Goal: Task Accomplishment & Management: Manage account settings

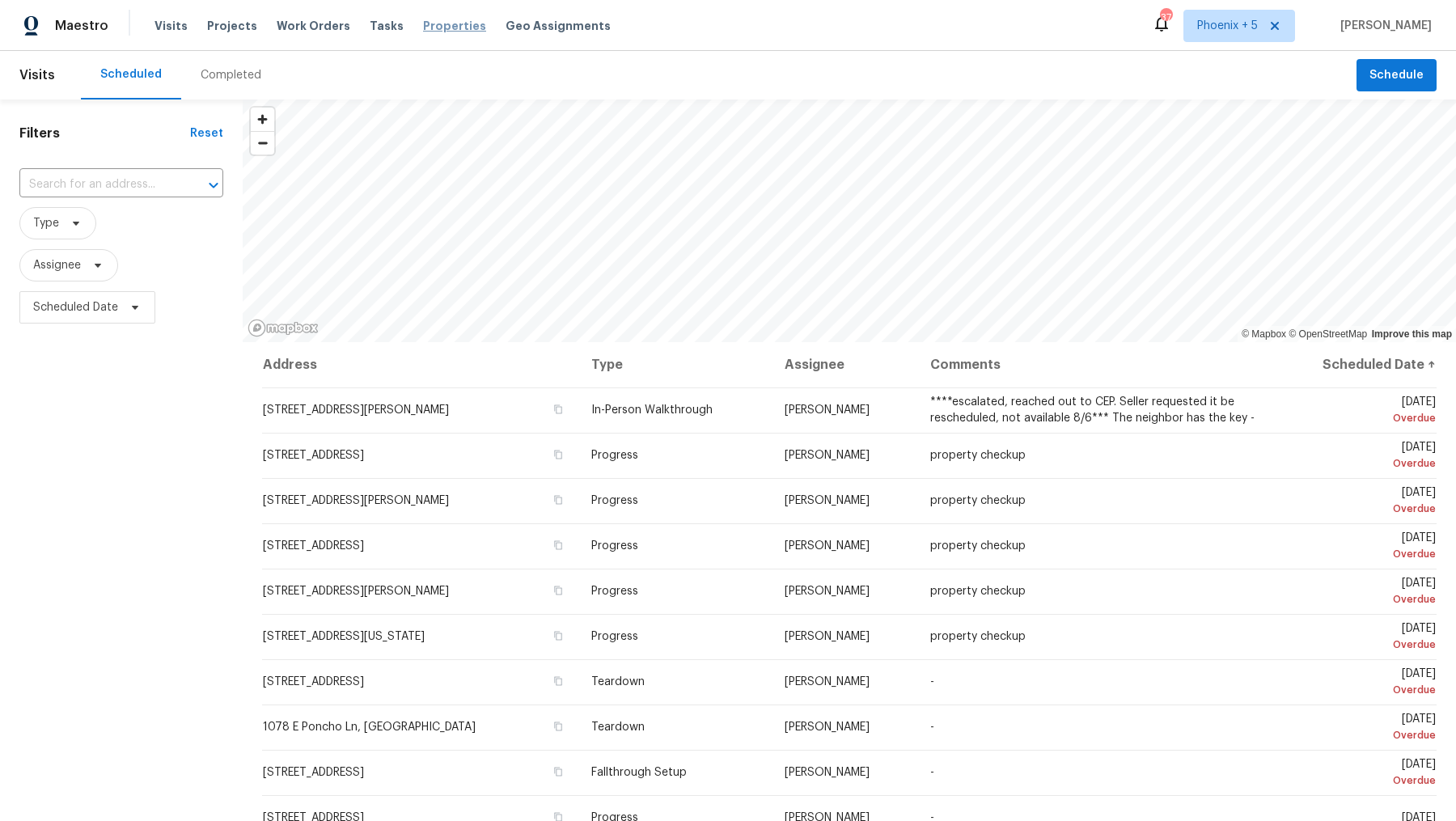
click at [429, 28] on span "Properties" at bounding box center [454, 25] width 63 height 16
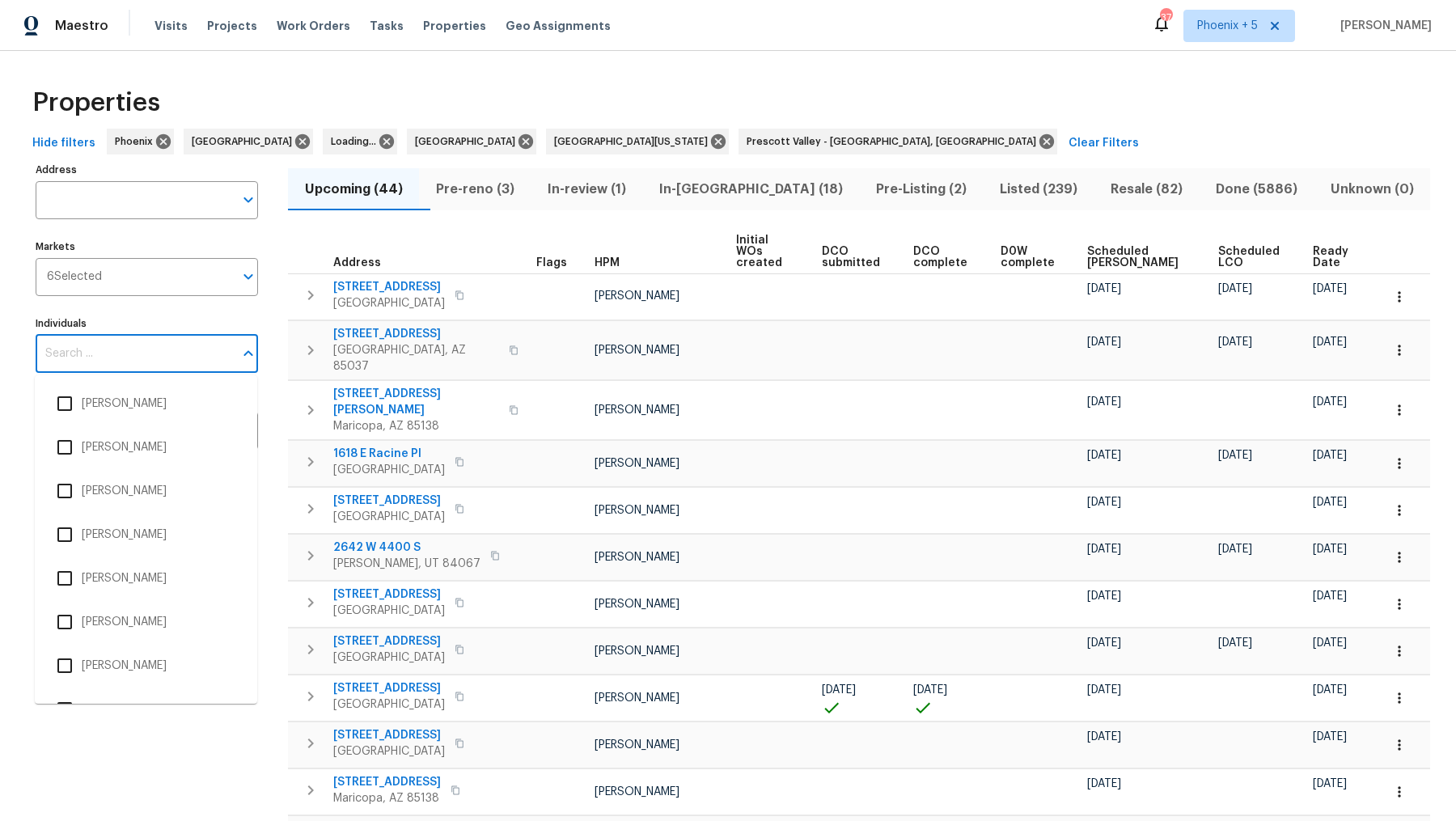
click at [102, 356] on input "Individuals" at bounding box center [134, 353] width 198 height 38
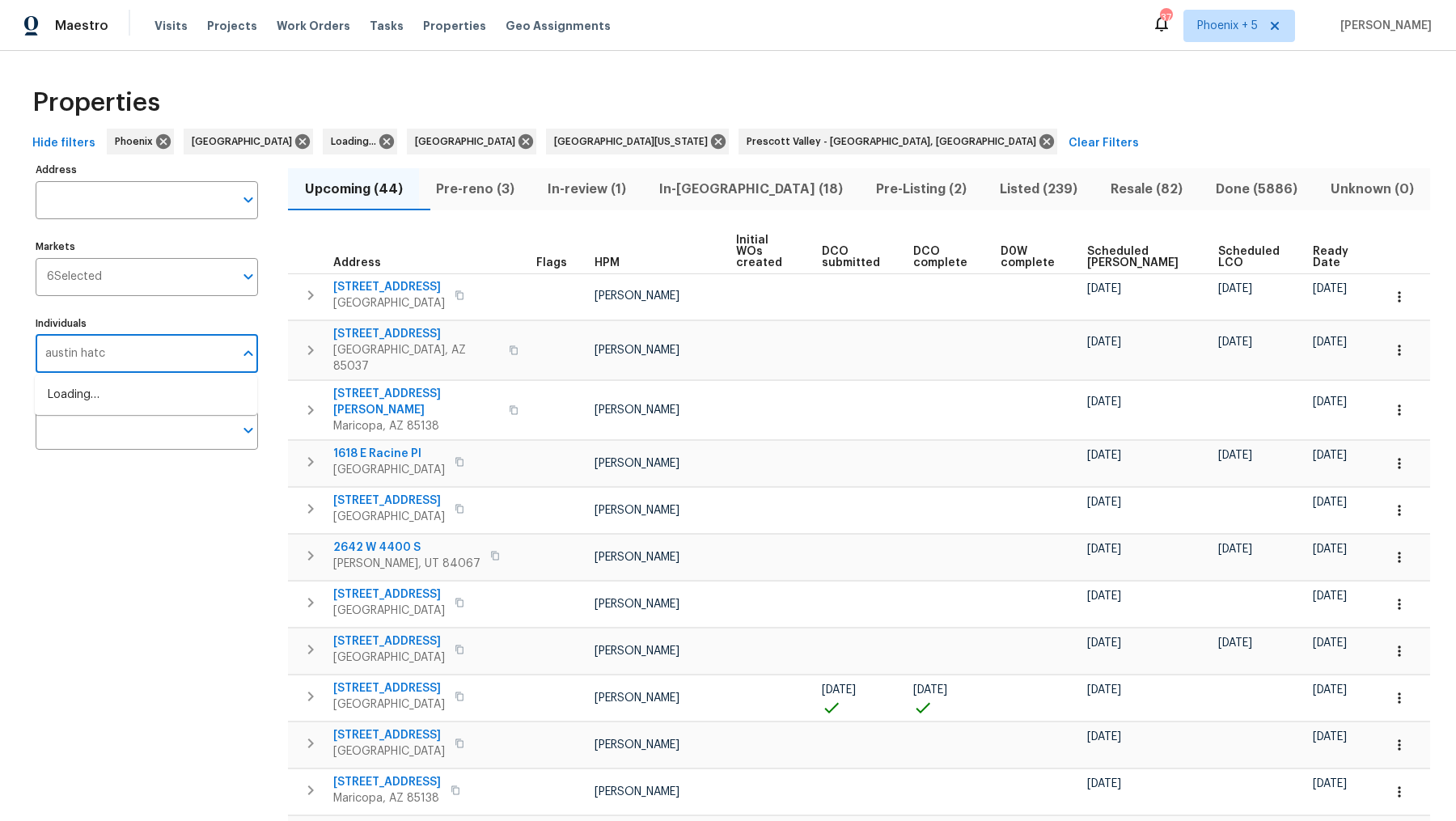
type input "austin hatch"
click at [63, 409] on input "checkbox" at bounding box center [64, 403] width 34 height 34
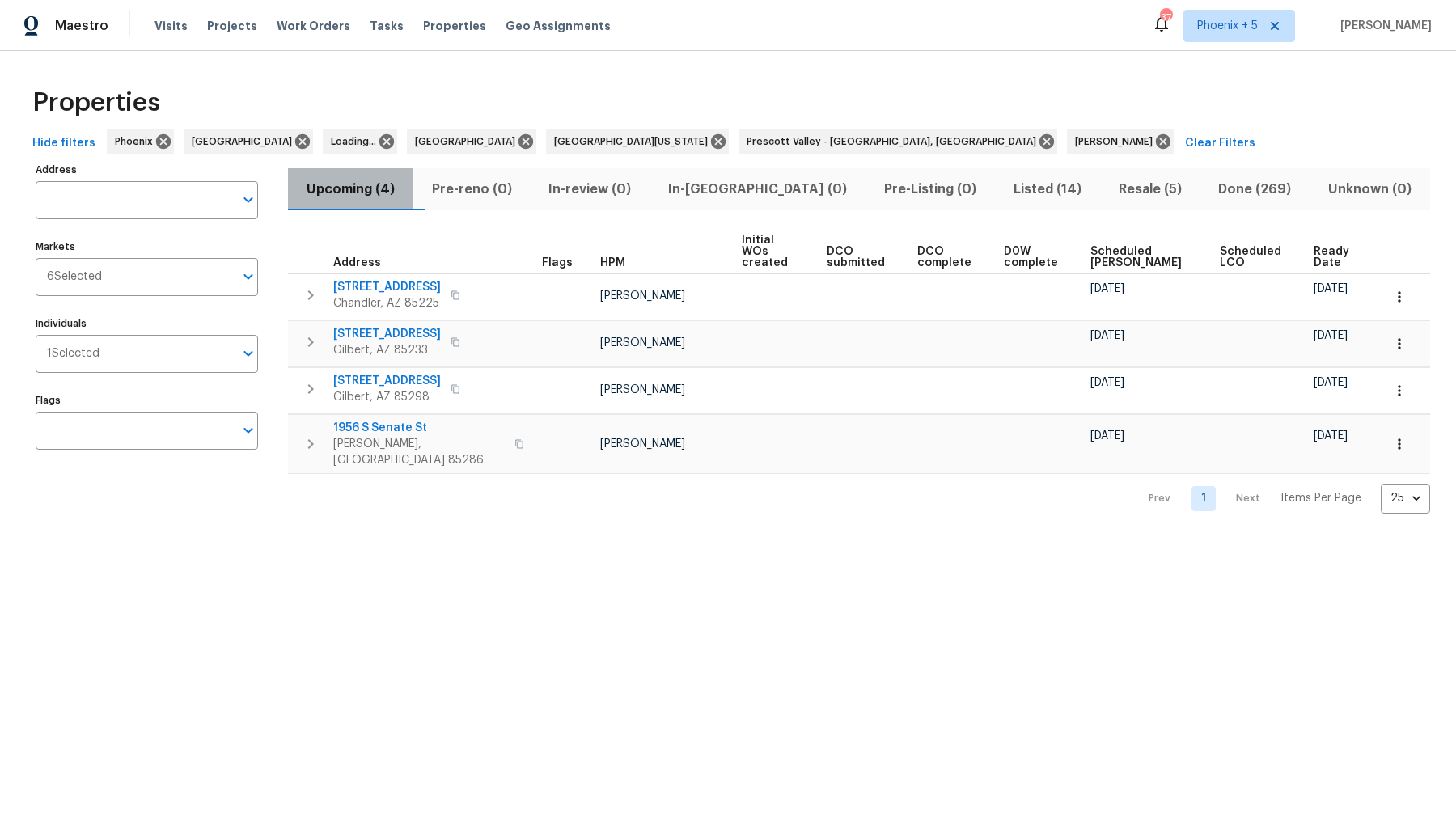
click at [385, 183] on span "Upcoming (4)" at bounding box center [351, 189] width 106 height 22
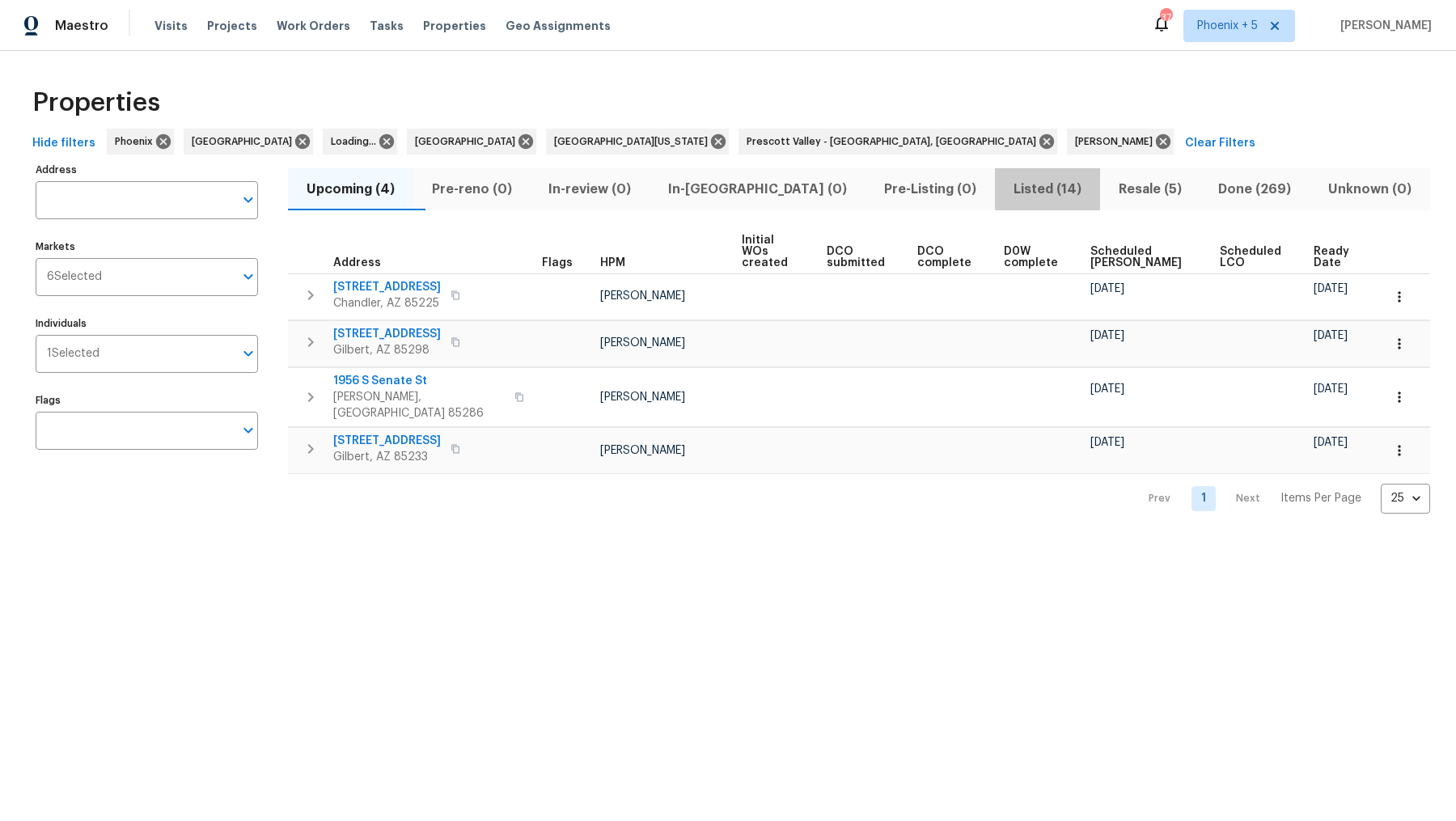
click at [1005, 182] on span "Listed (14)" at bounding box center [1047, 189] width 86 height 22
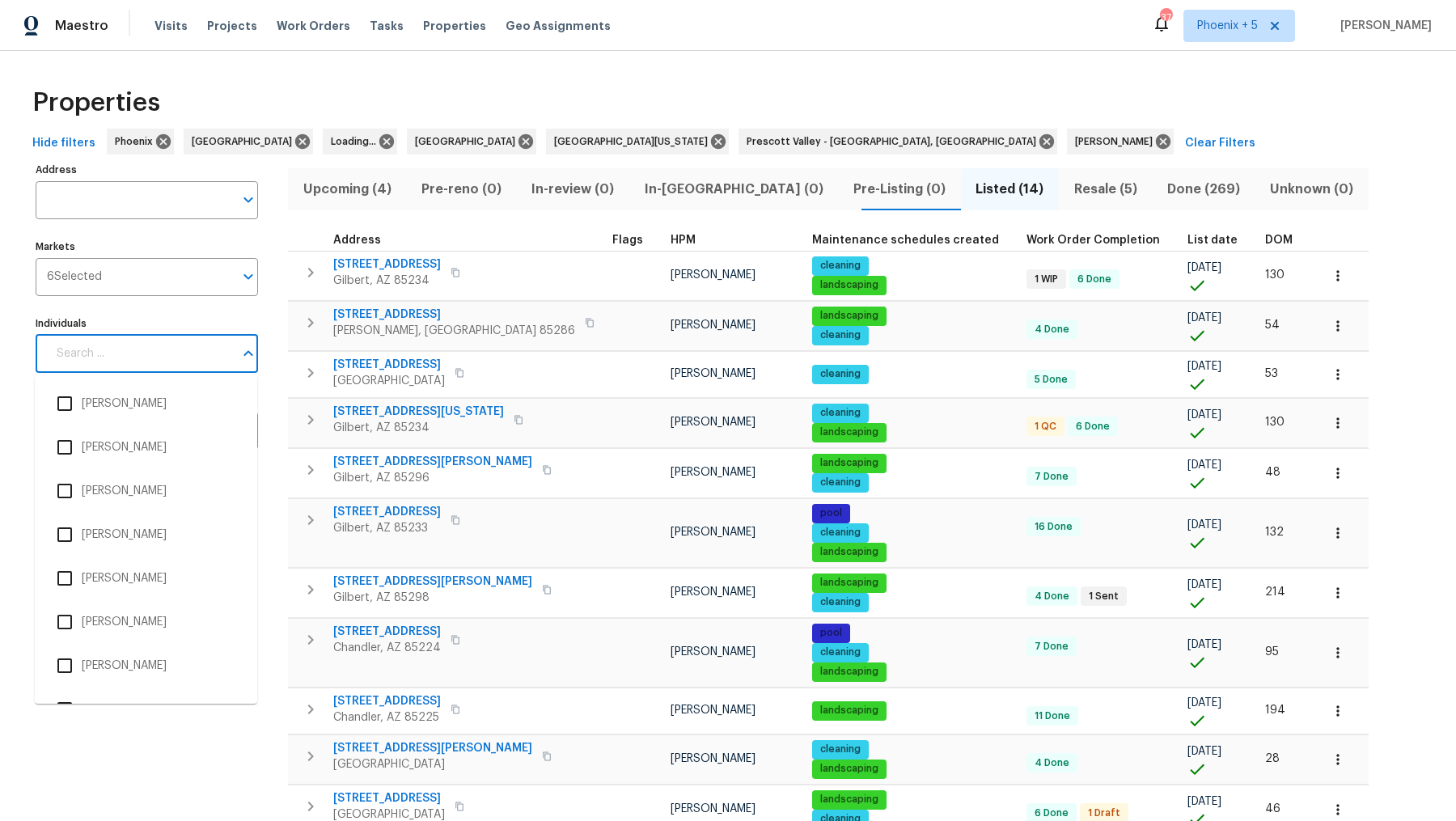
click at [117, 343] on input "Individuals" at bounding box center [141, 353] width 187 height 38
type input "f"
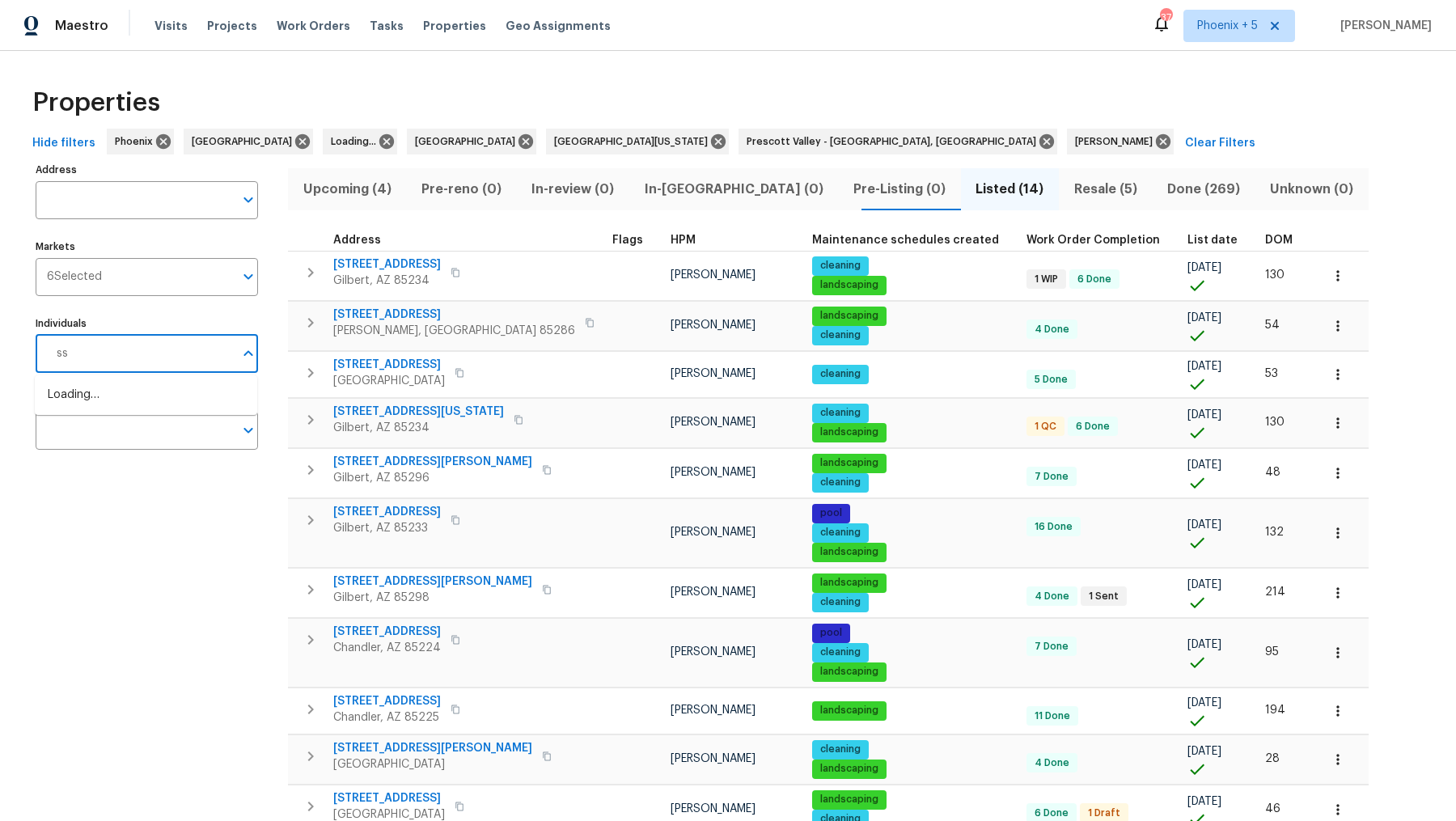
type input "s"
type input "scott nicol"
click at [84, 409] on li "Scott Nicol" at bounding box center [146, 403] width 197 height 34
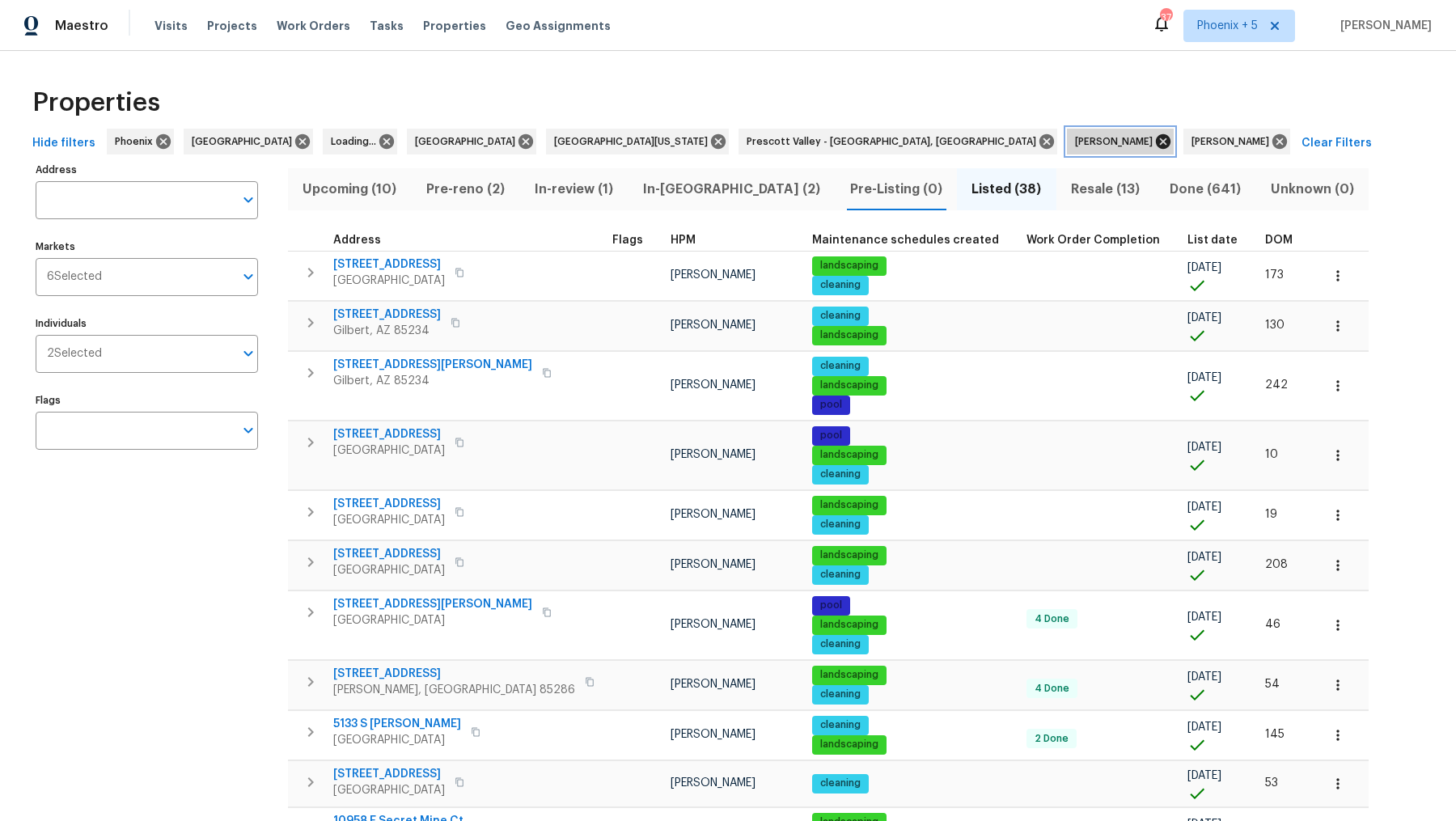
click at [1154, 144] on icon at bounding box center [1163, 142] width 17 height 17
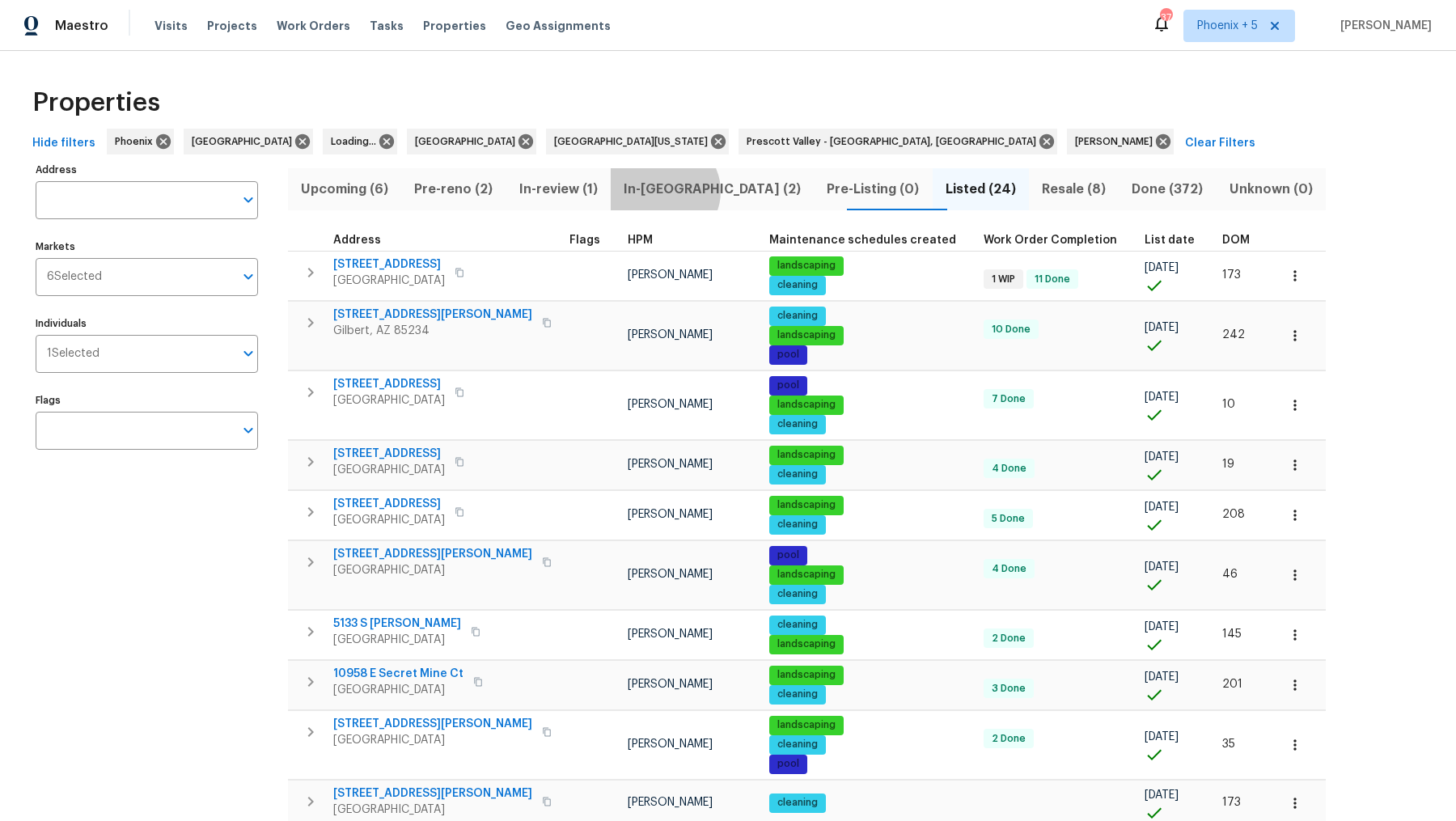
click at [677, 191] on span "In-reno (2)" at bounding box center [712, 189] width 183 height 22
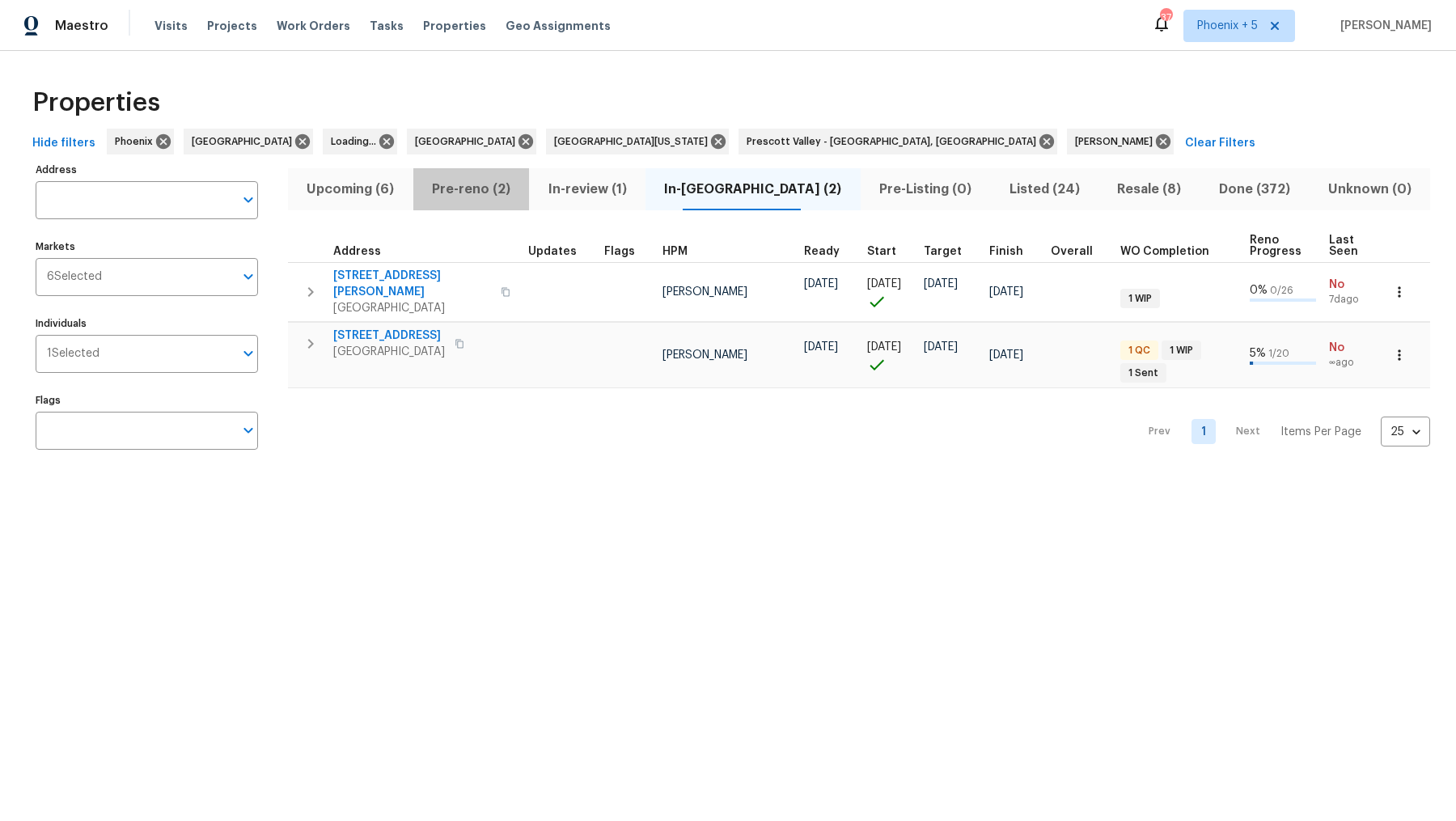
click at [509, 188] on span "Pre-reno (2)" at bounding box center [472, 189] width 97 height 22
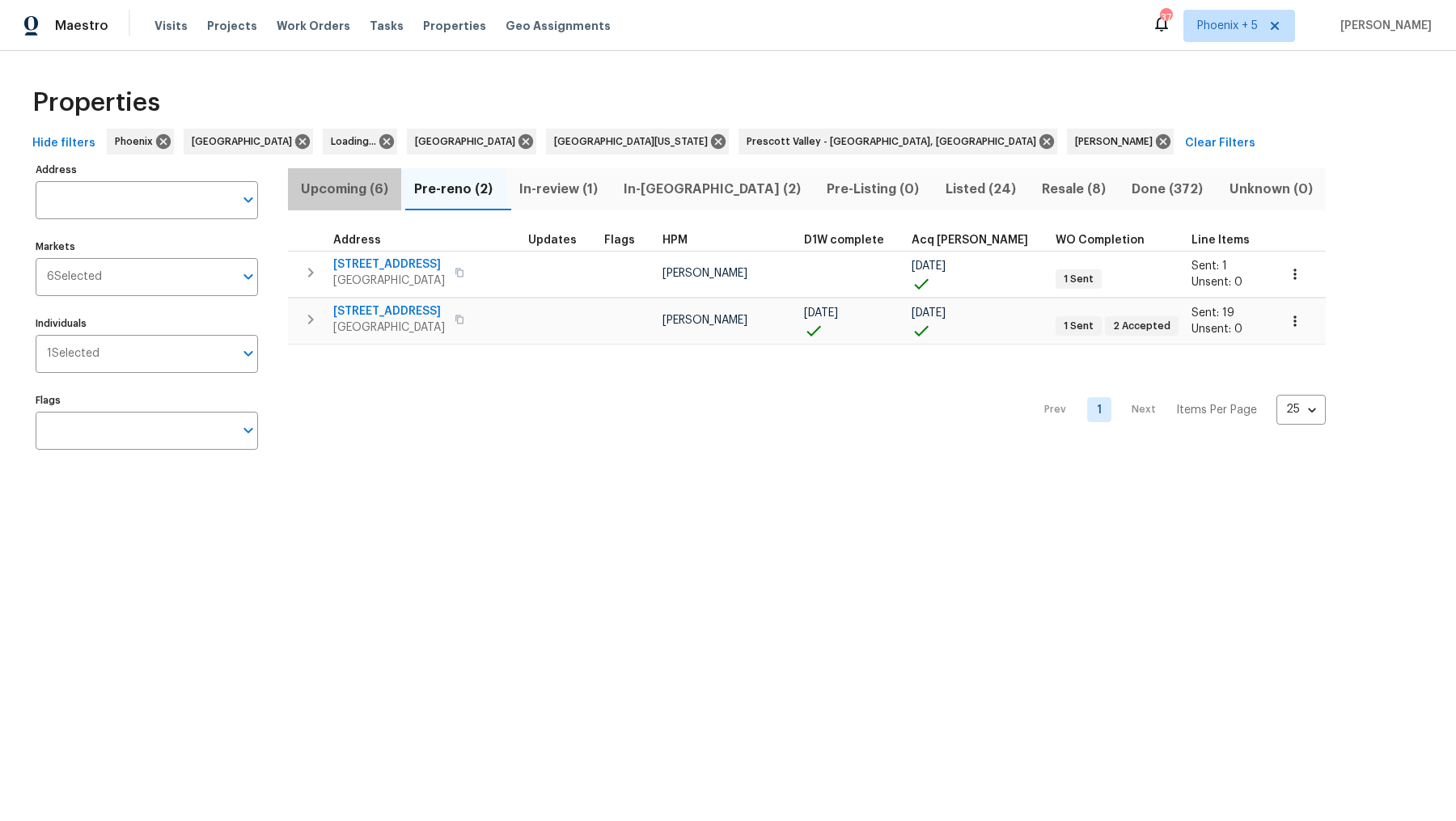
click at [360, 196] on span "Upcoming (6)" at bounding box center [344, 189] width 94 height 22
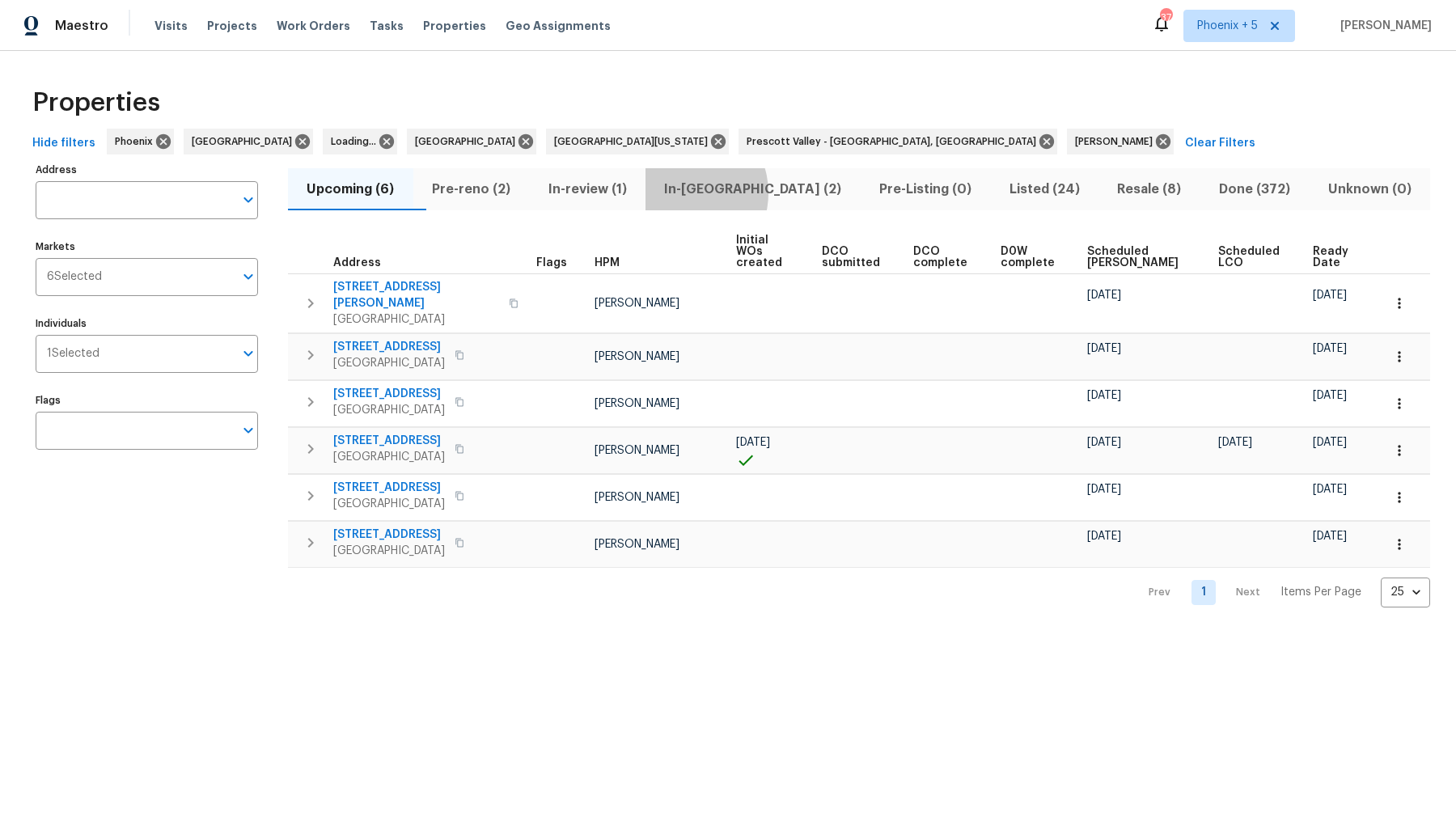
click at [717, 193] on span "In-reno (2)" at bounding box center [752, 189] width 196 height 22
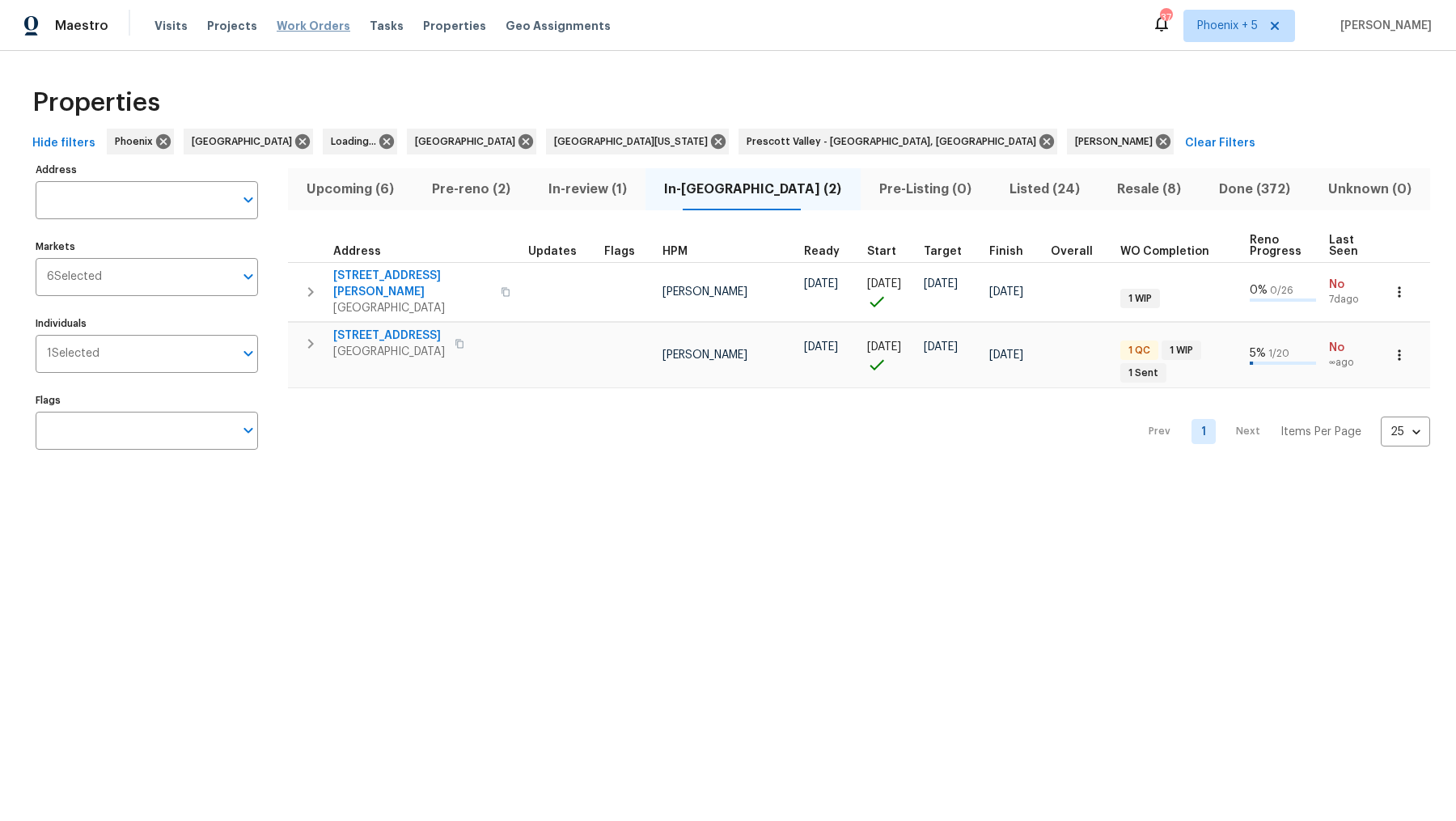
click at [306, 25] on span "Work Orders" at bounding box center [313, 25] width 73 height 16
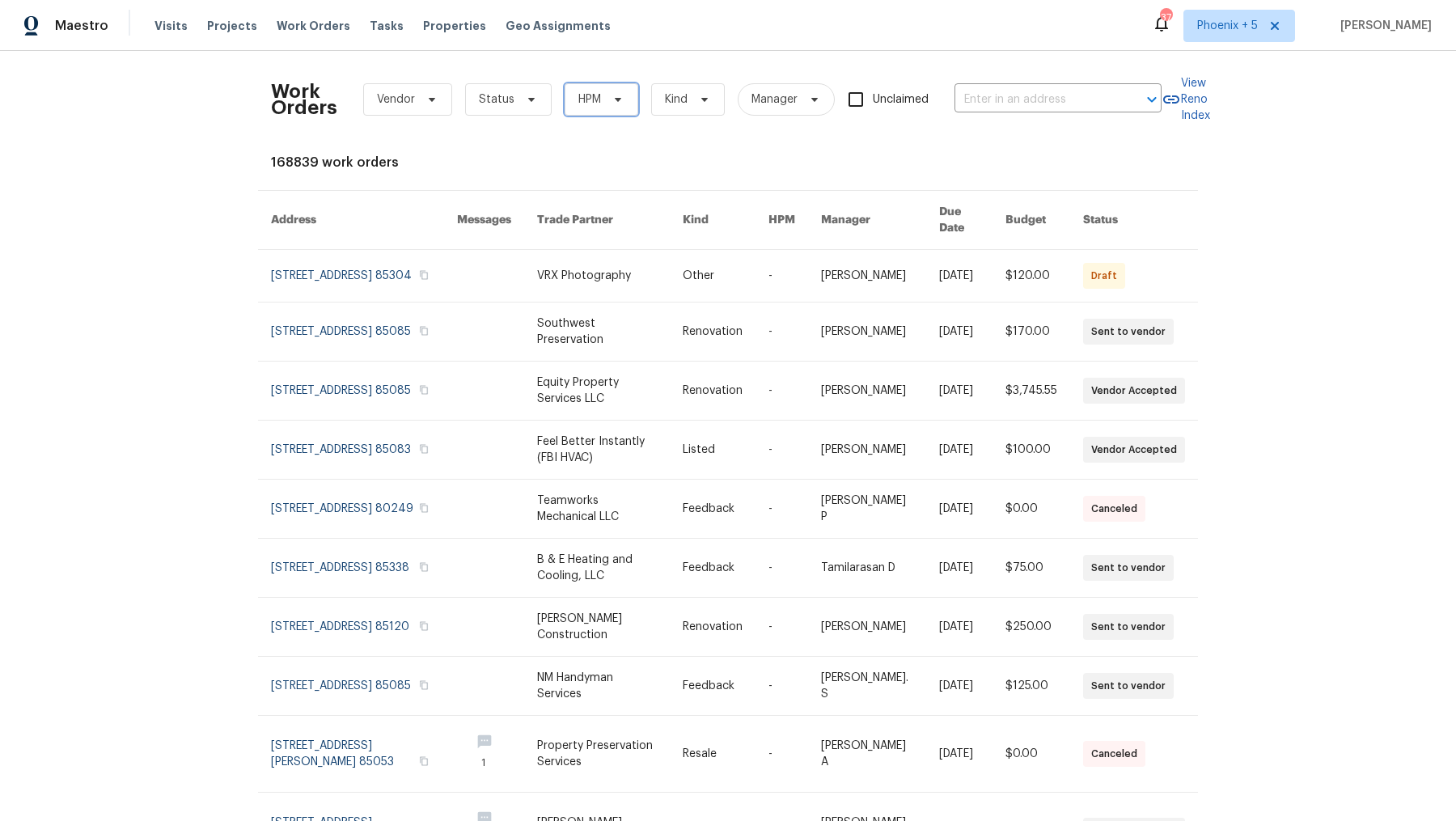
click at [590, 97] on span "HPM" at bounding box center [589, 99] width 22 height 16
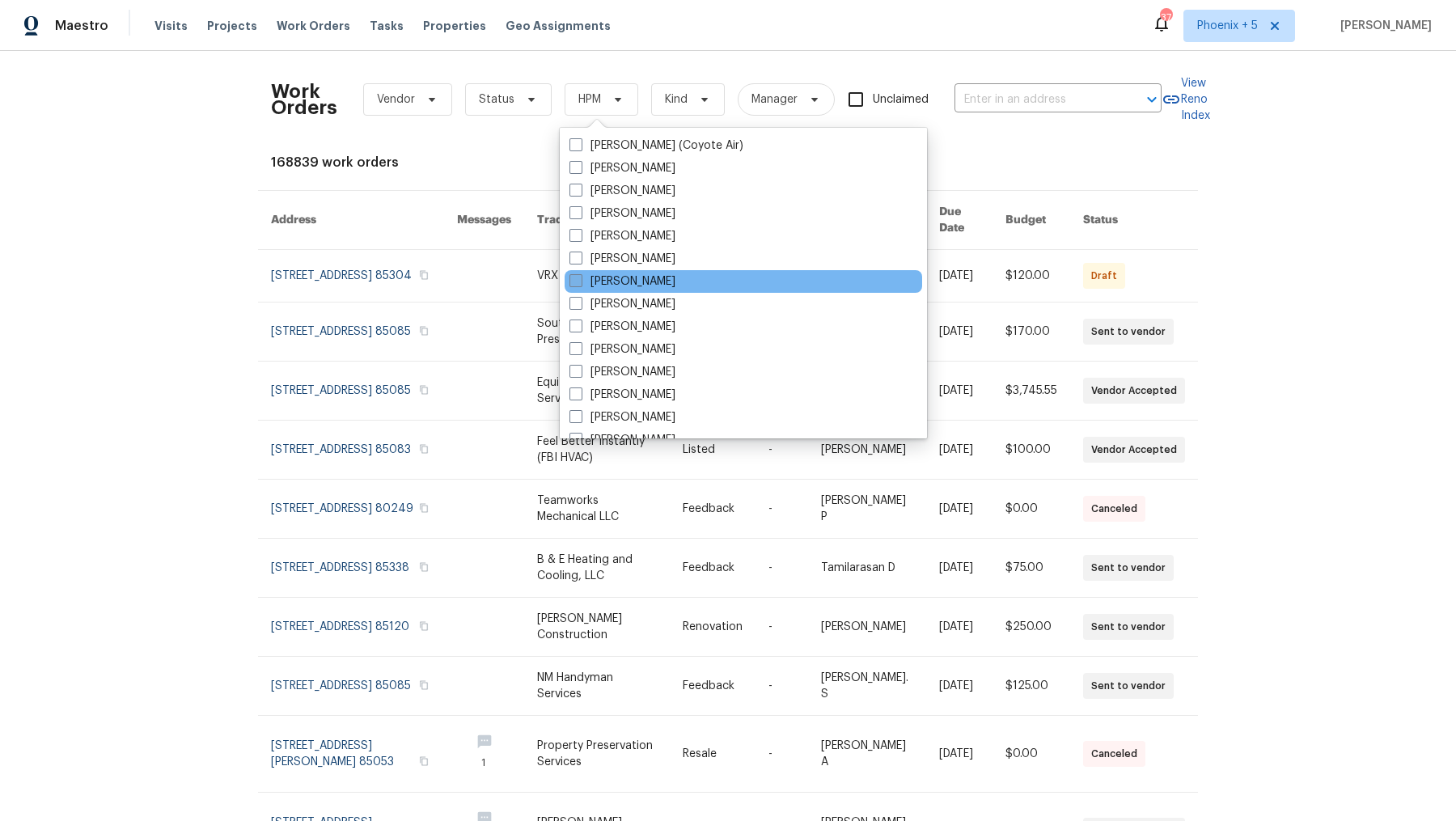
click at [577, 282] on span at bounding box center [575, 280] width 13 height 13
click at [577, 282] on input "[PERSON_NAME]" at bounding box center [574, 278] width 11 height 11
checkbox input "true"
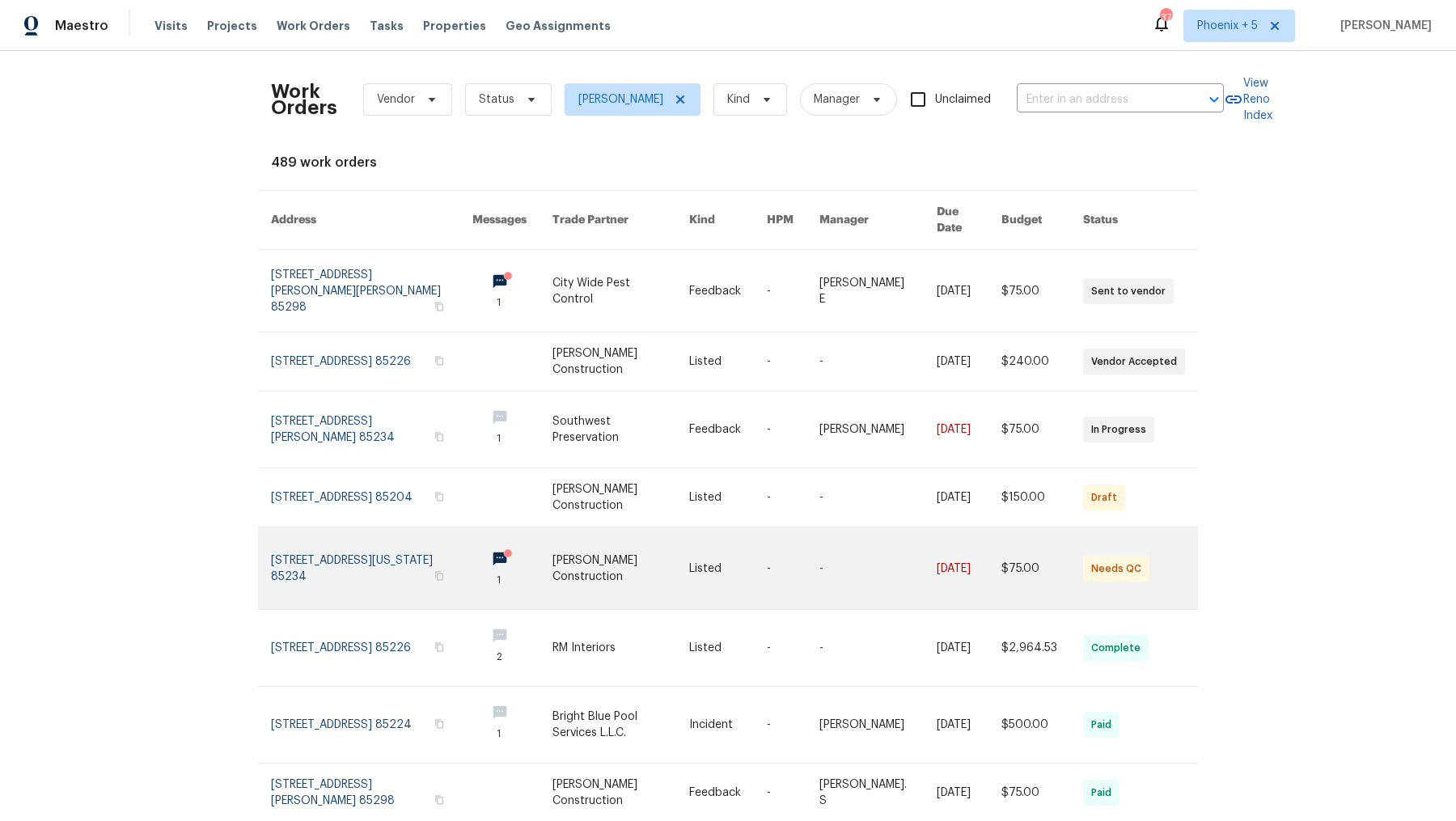
click at [408, 537] on link at bounding box center [371, 568] width 202 height 82
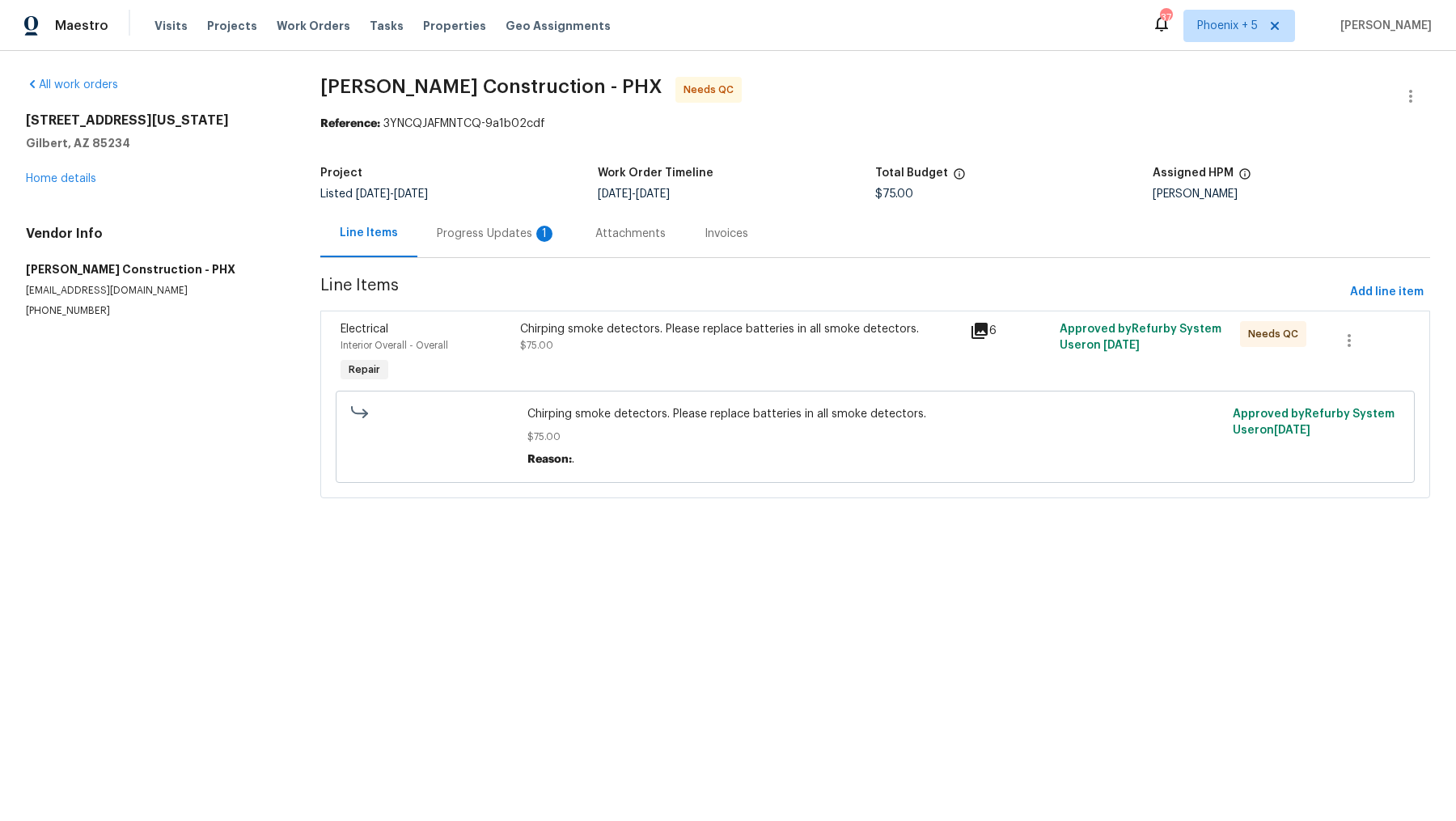
click at [484, 227] on div "Progress Updates 1" at bounding box center [497, 233] width 120 height 16
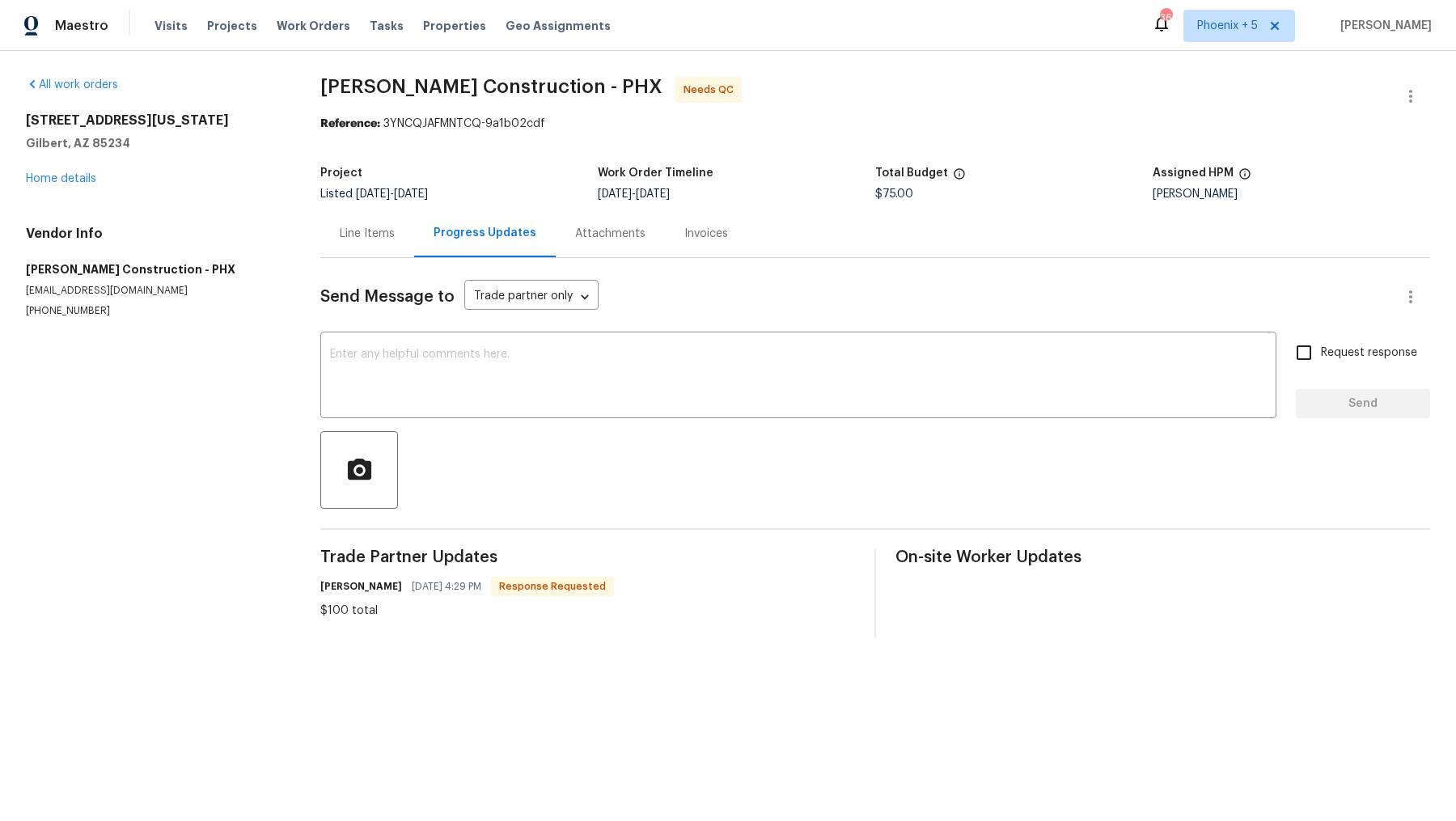
click at [380, 235] on div "Line Items" at bounding box center [366, 233] width 55 height 16
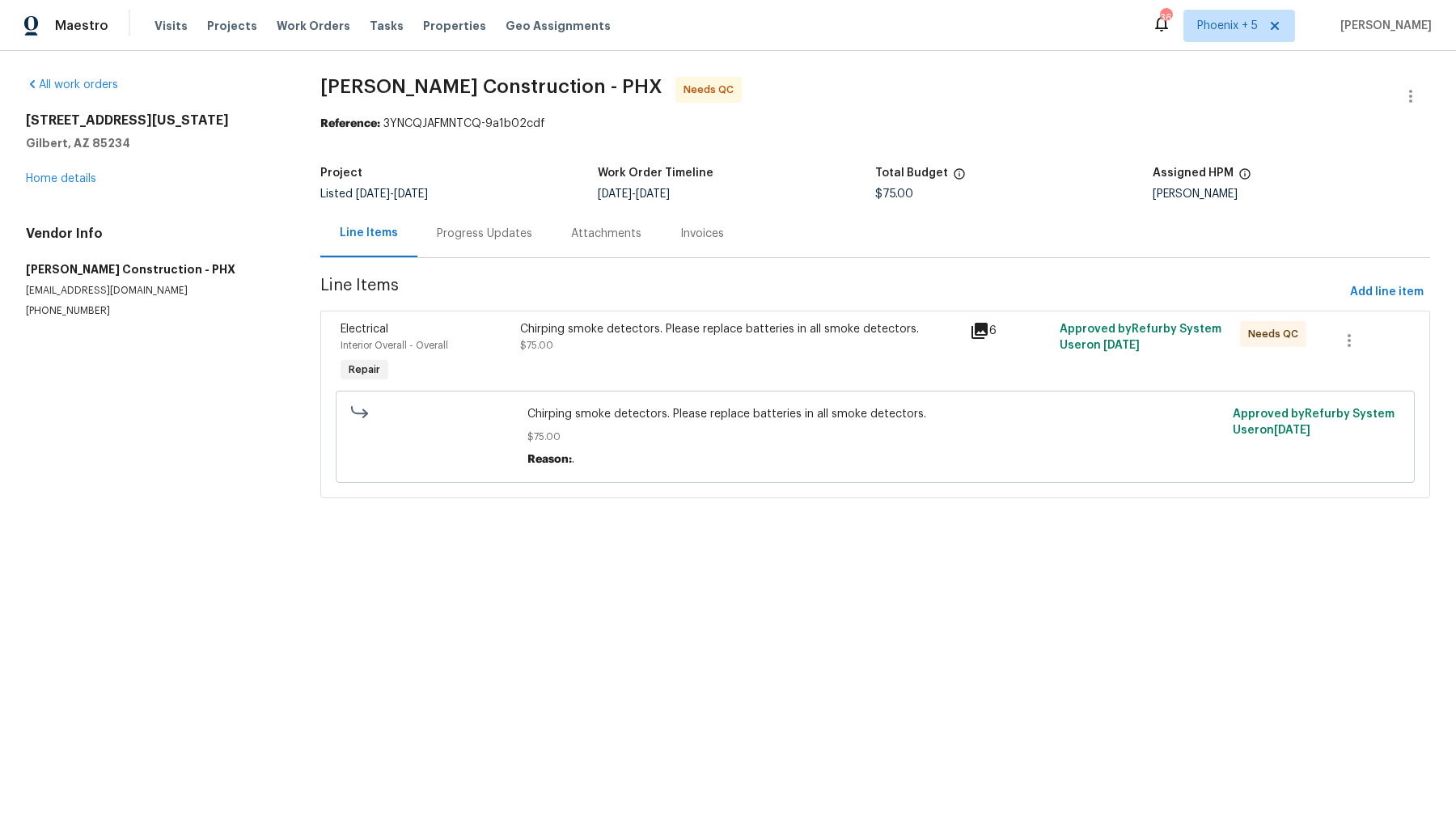
click at [590, 330] on div "Chirping smoke detectors. Please replace batteries in all smoke detectors." at bounding box center [740, 329] width 440 height 16
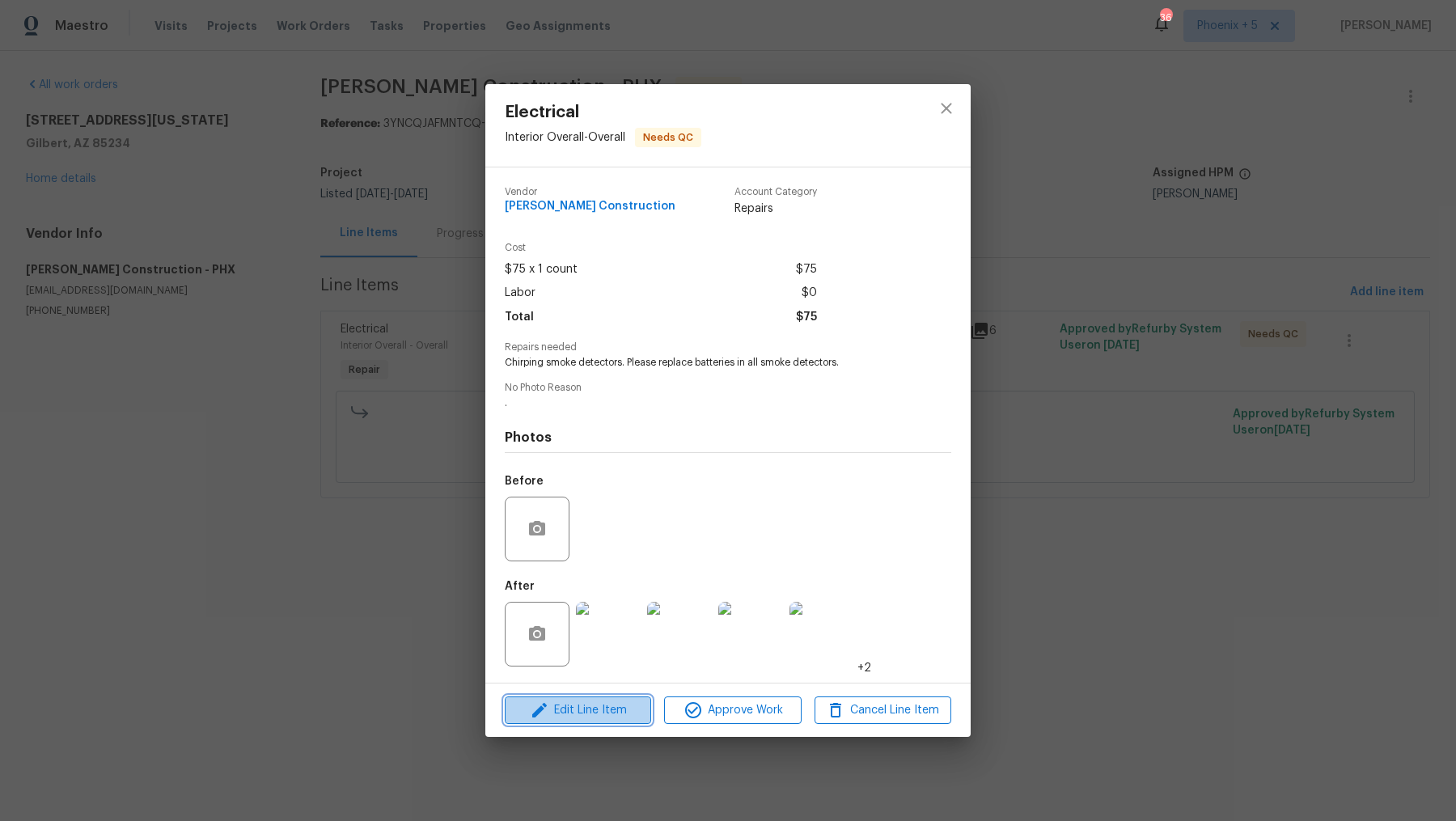
click at [589, 701] on span "Edit Line Item" at bounding box center [578, 710] width 137 height 20
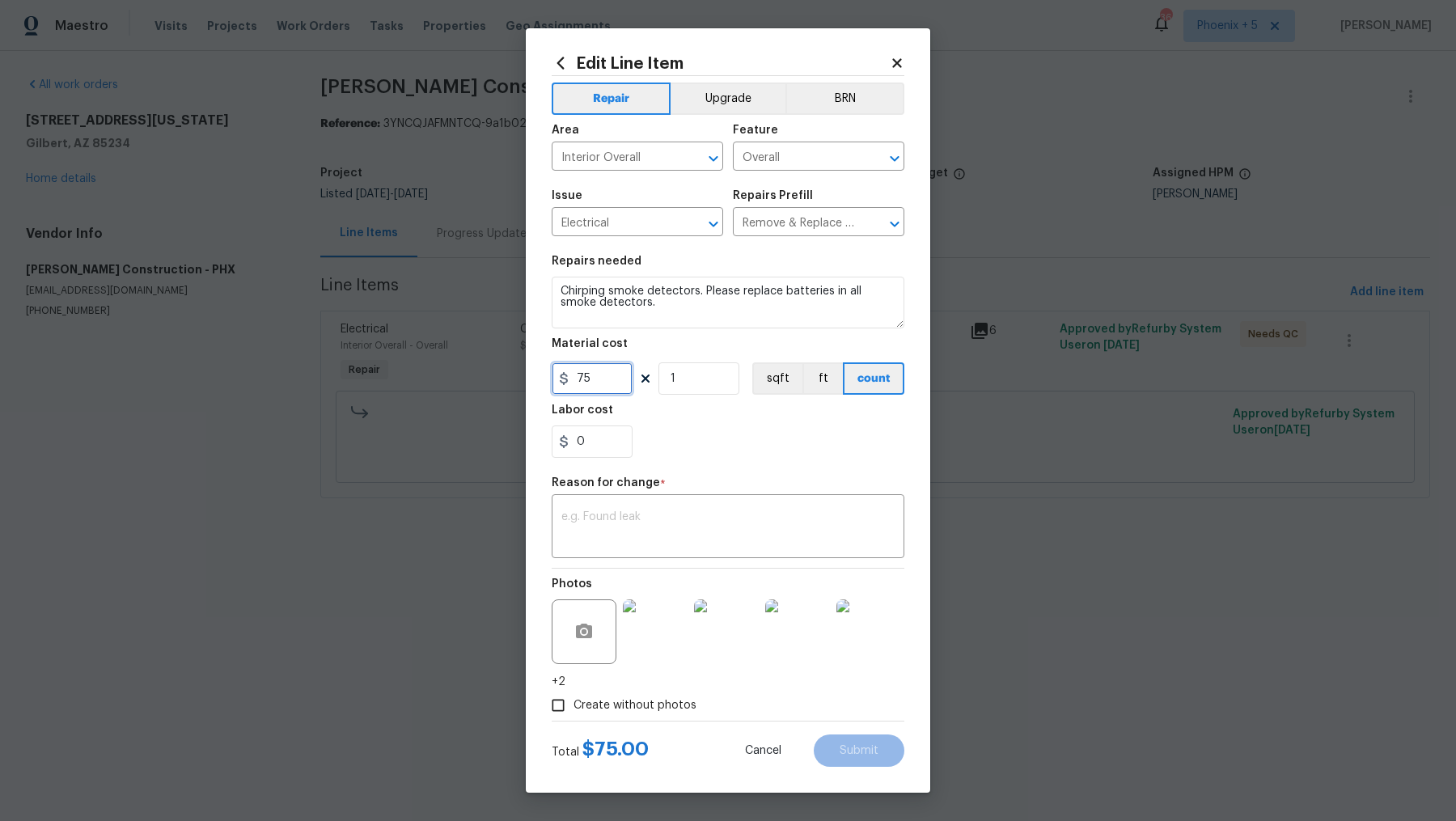
click at [599, 382] on input "75" at bounding box center [592, 379] width 81 height 33
type input "100"
click at [724, 454] on div "0" at bounding box center [728, 442] width 353 height 33
click at [744, 503] on div "x ​" at bounding box center [728, 529] width 353 height 60
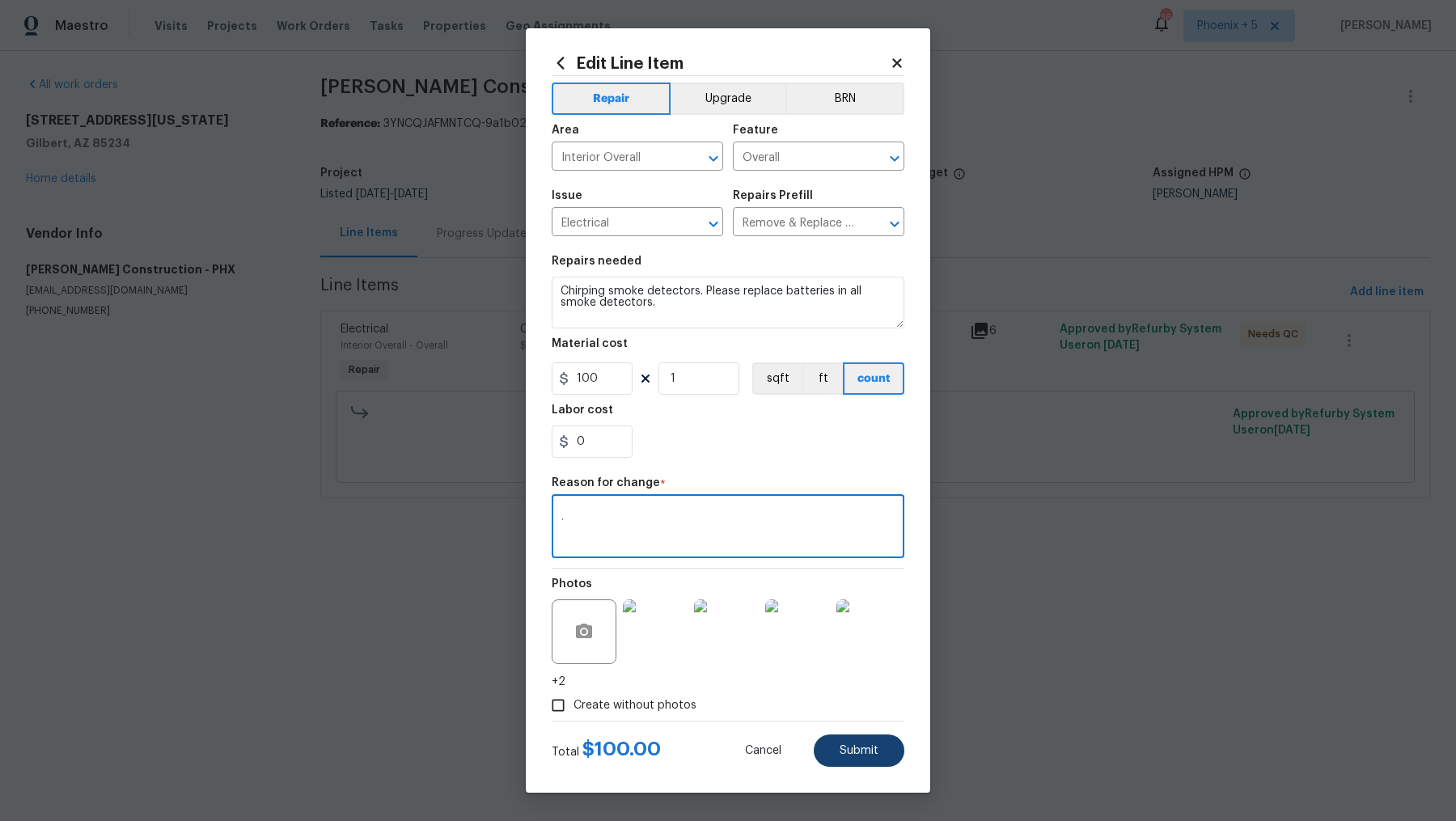
type textarea "."
click at [866, 745] on span "Submit" at bounding box center [859, 751] width 39 height 13
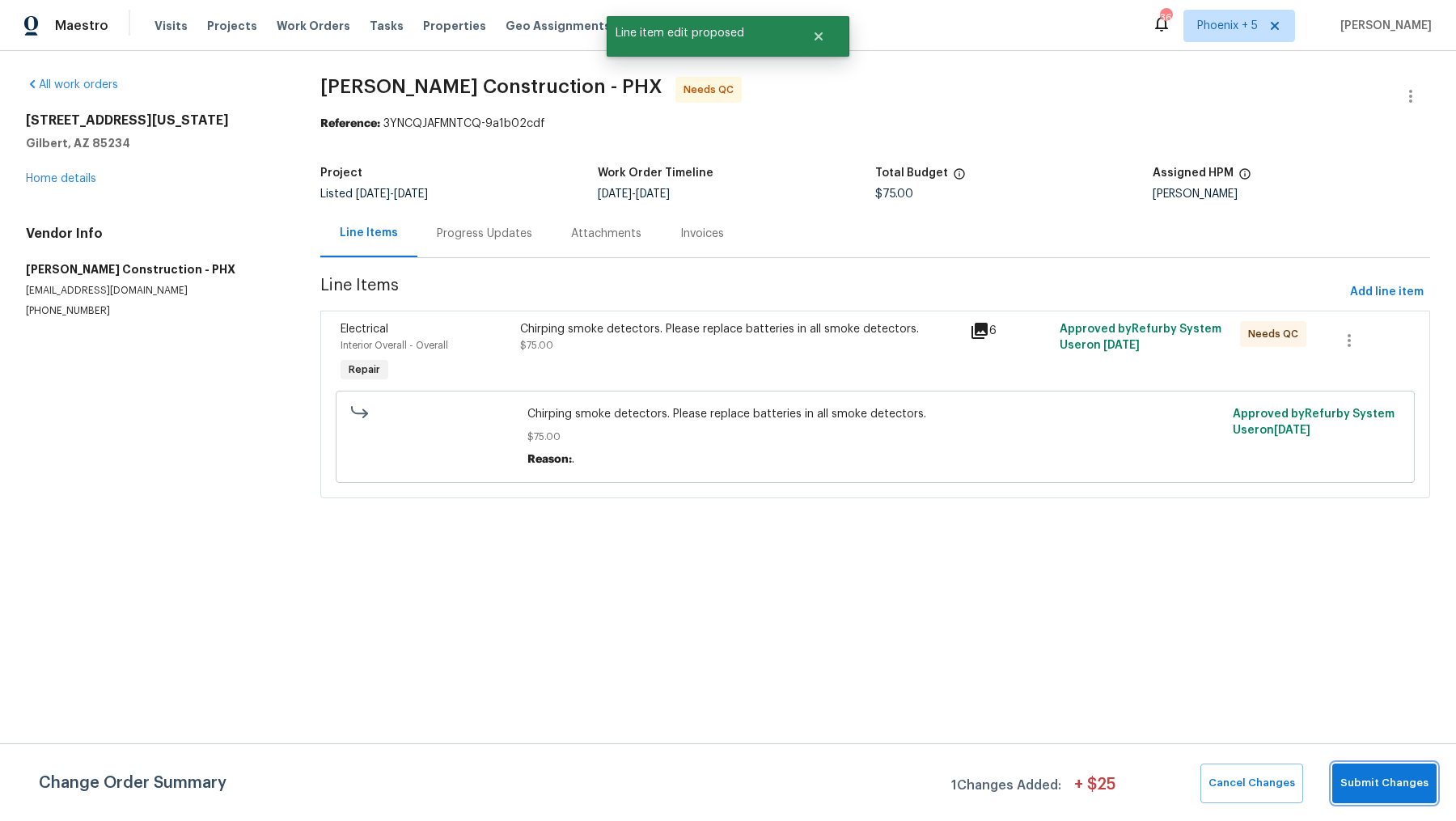
click at [1413, 795] on button "Submit Changes" at bounding box center [1384, 783] width 104 height 40
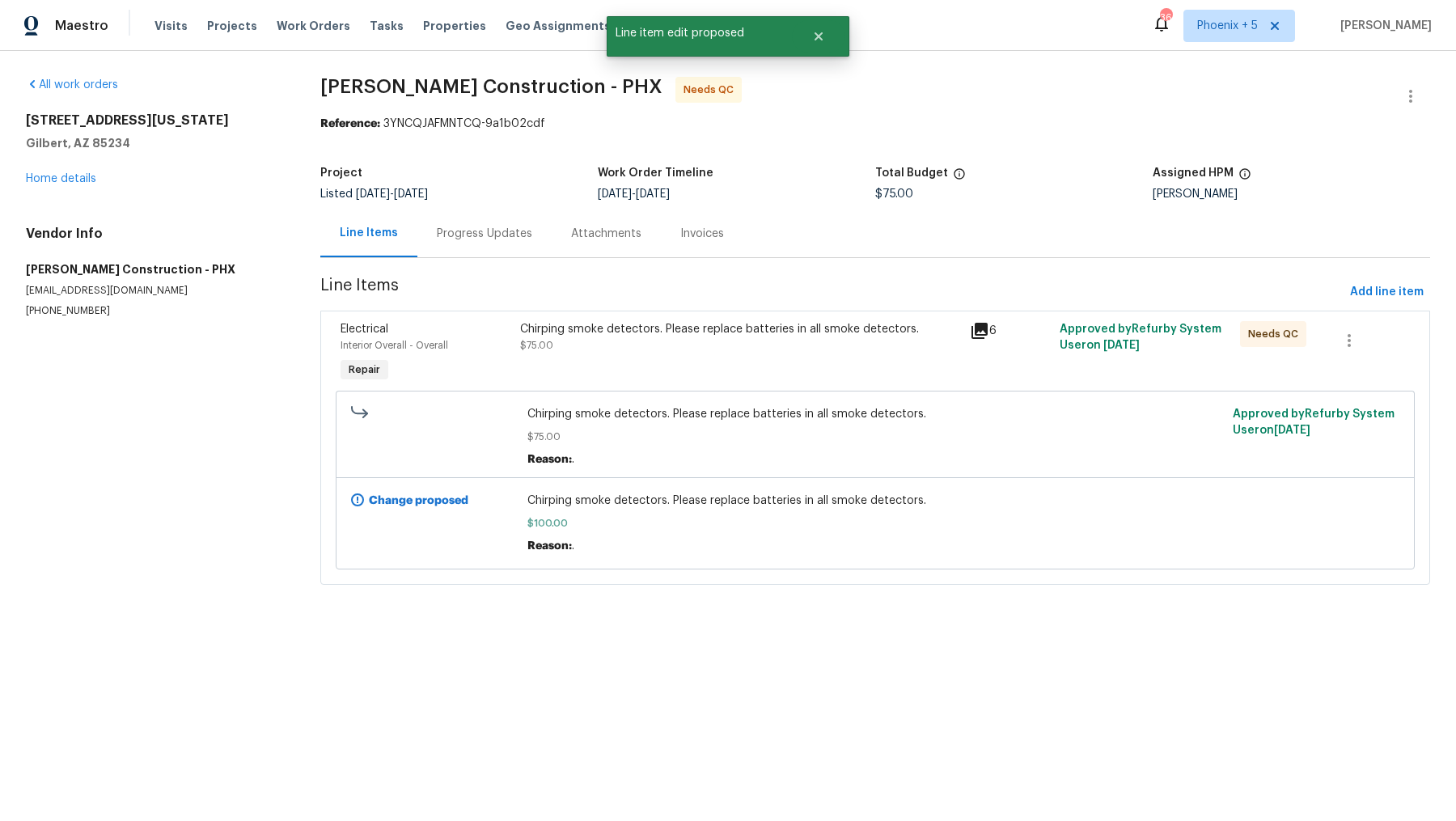
click at [855, 340] on div "Chirping smoke detectors. Please replace batteries in all smoke detectors. $75.…" at bounding box center [740, 338] width 440 height 33
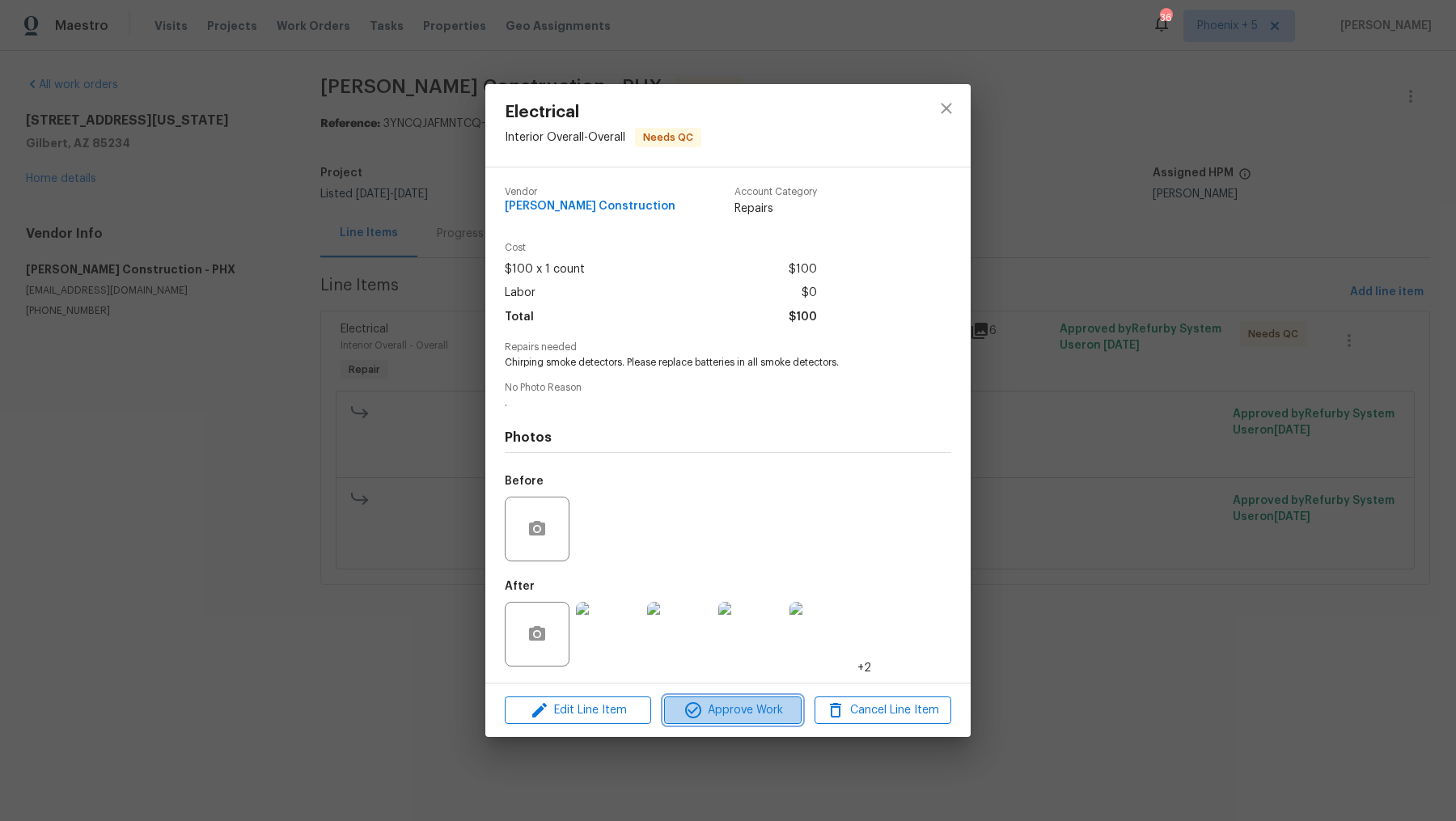
click at [724, 702] on span "Approve Work" at bounding box center [733, 710] width 127 height 20
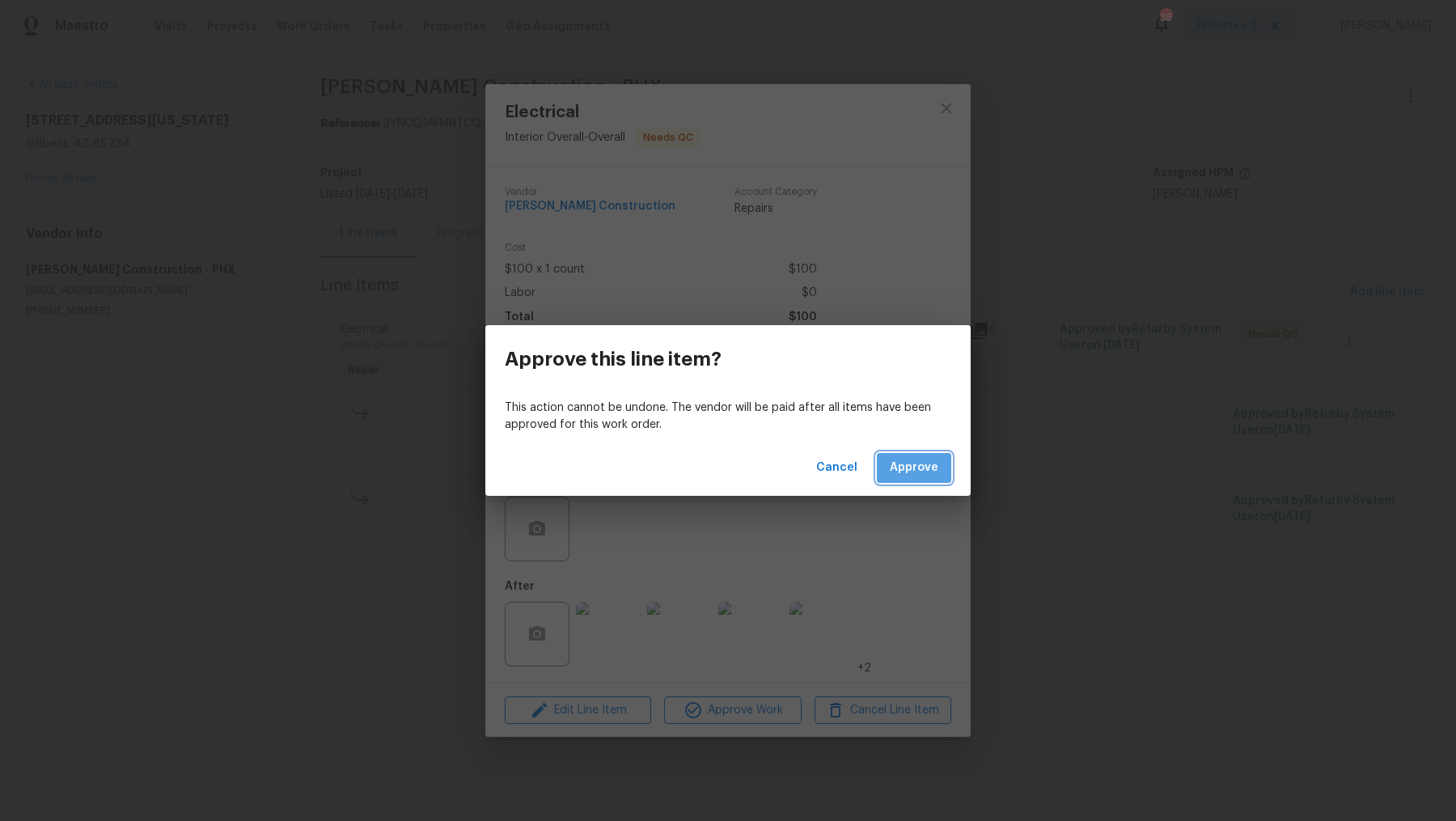
click at [938, 479] on button "Approve" at bounding box center [913, 468] width 74 height 30
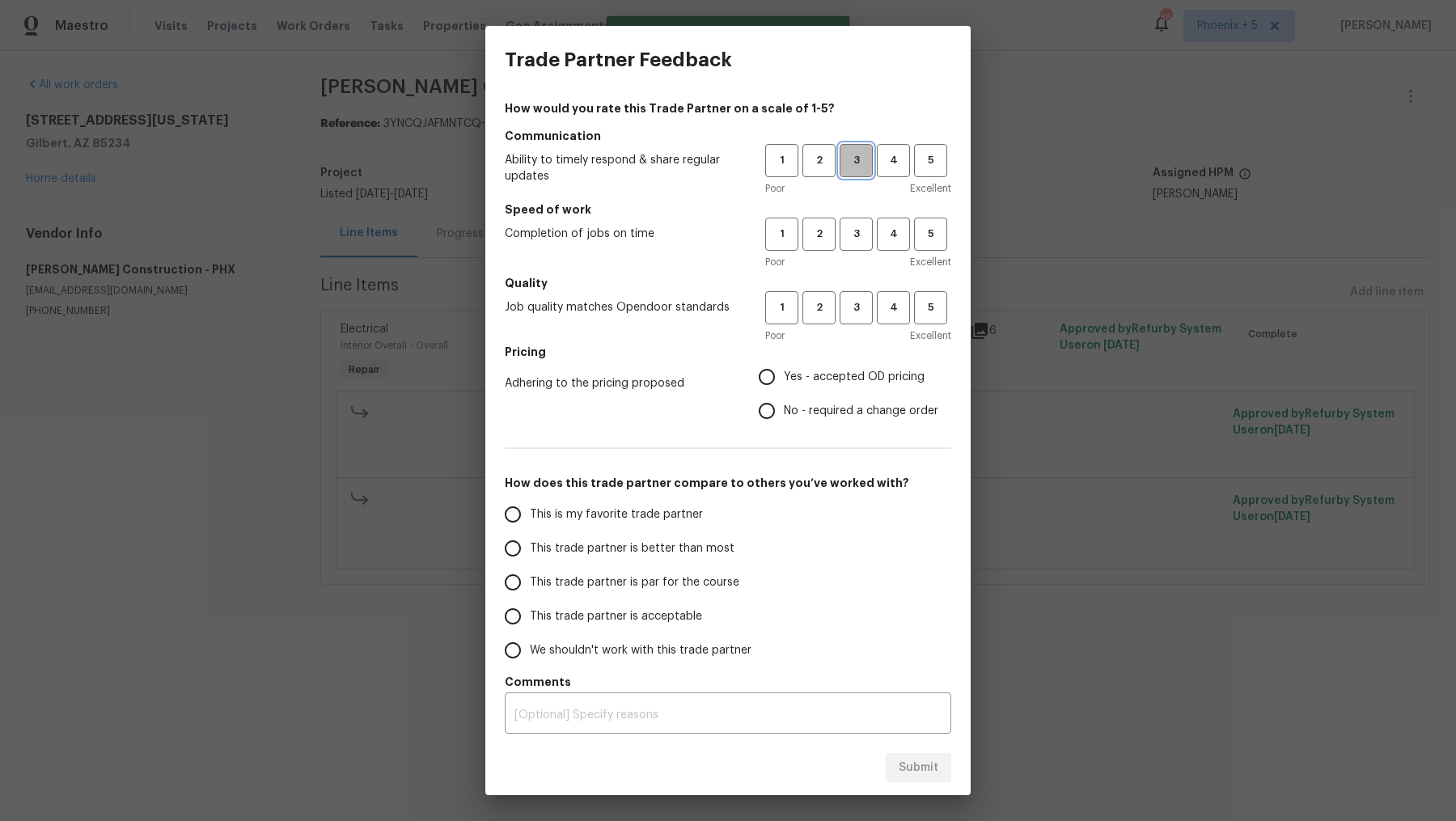
click at [860, 171] on button "3" at bounding box center [856, 160] width 33 height 33
click at [860, 238] on span "3" at bounding box center [855, 233] width 30 height 18
click at [860, 305] on span "3" at bounding box center [855, 307] width 30 height 18
click at [830, 378] on span "Yes - accepted OD pricing" at bounding box center [854, 377] width 141 height 17
click at [784, 378] on input "Yes - accepted OD pricing" at bounding box center [766, 376] width 34 height 34
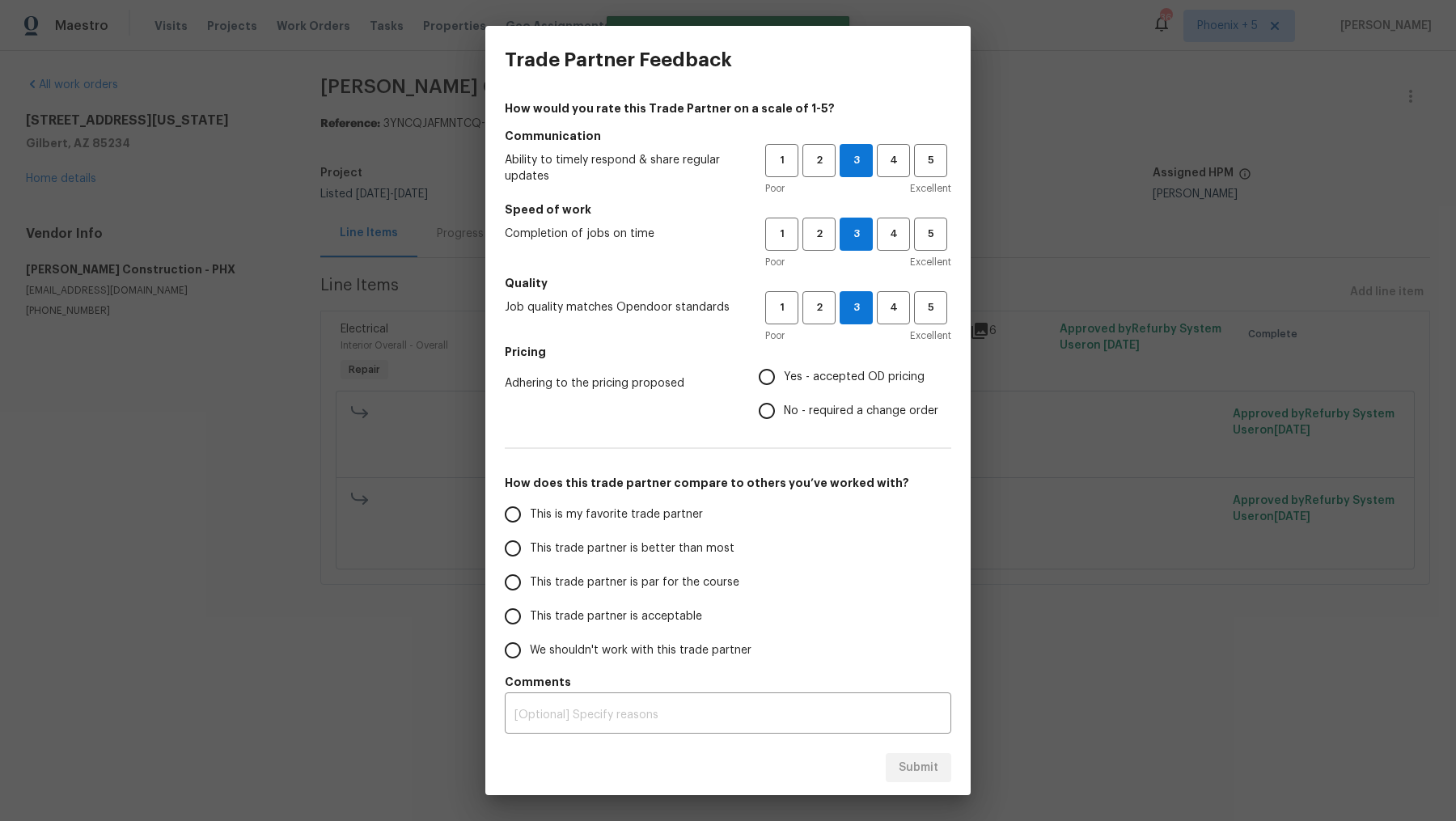
radio input "true"
click at [609, 581] on span "This trade partner is par for the course" at bounding box center [634, 583] width 209 height 17
click at [529, 581] on input "This trade partner is par for the course" at bounding box center [512, 582] width 34 height 34
click at [914, 770] on span "Submit" at bounding box center [918, 768] width 40 height 20
radio input "true"
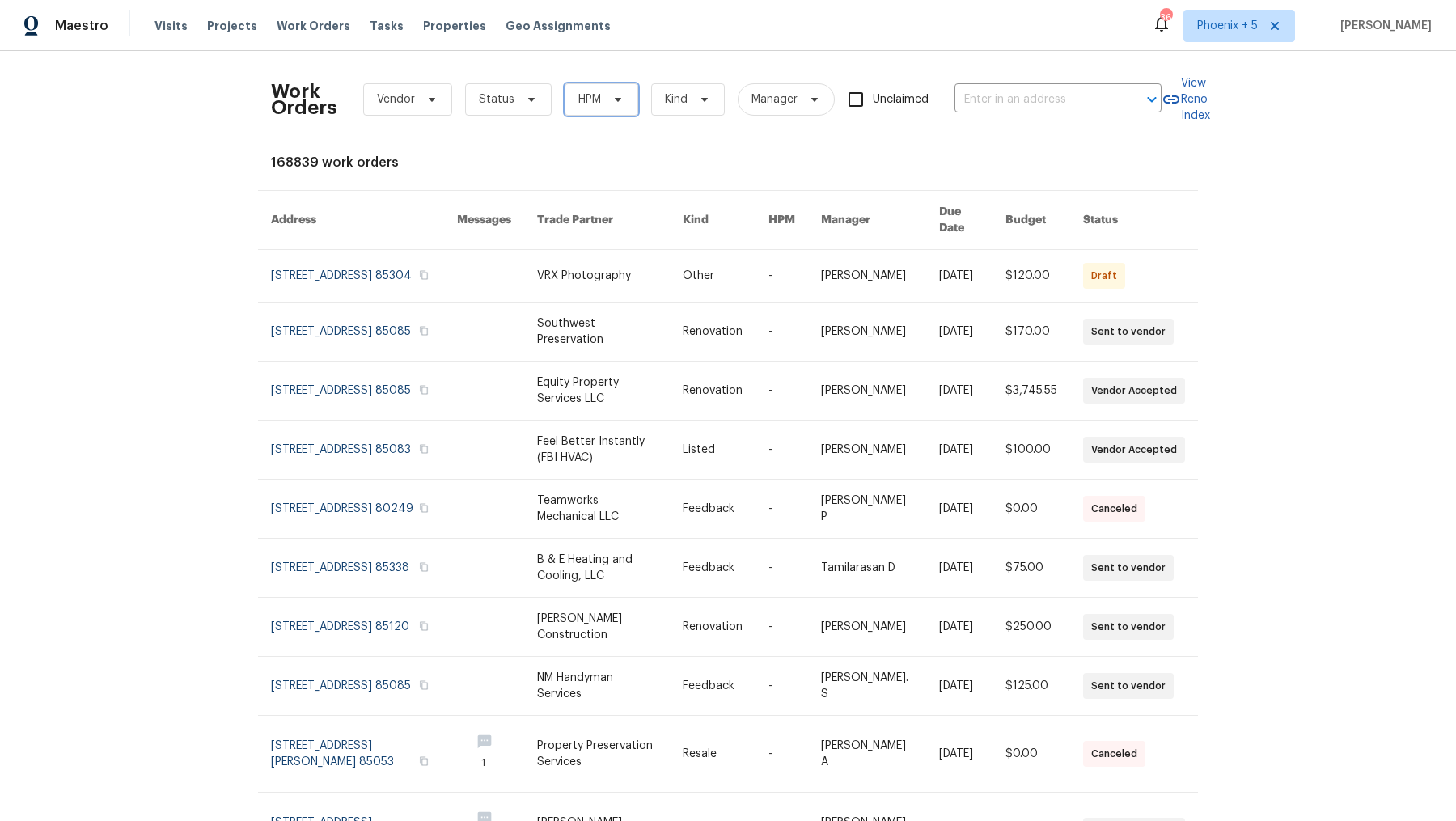
click at [598, 109] on span "HPM" at bounding box center [601, 99] width 73 height 33
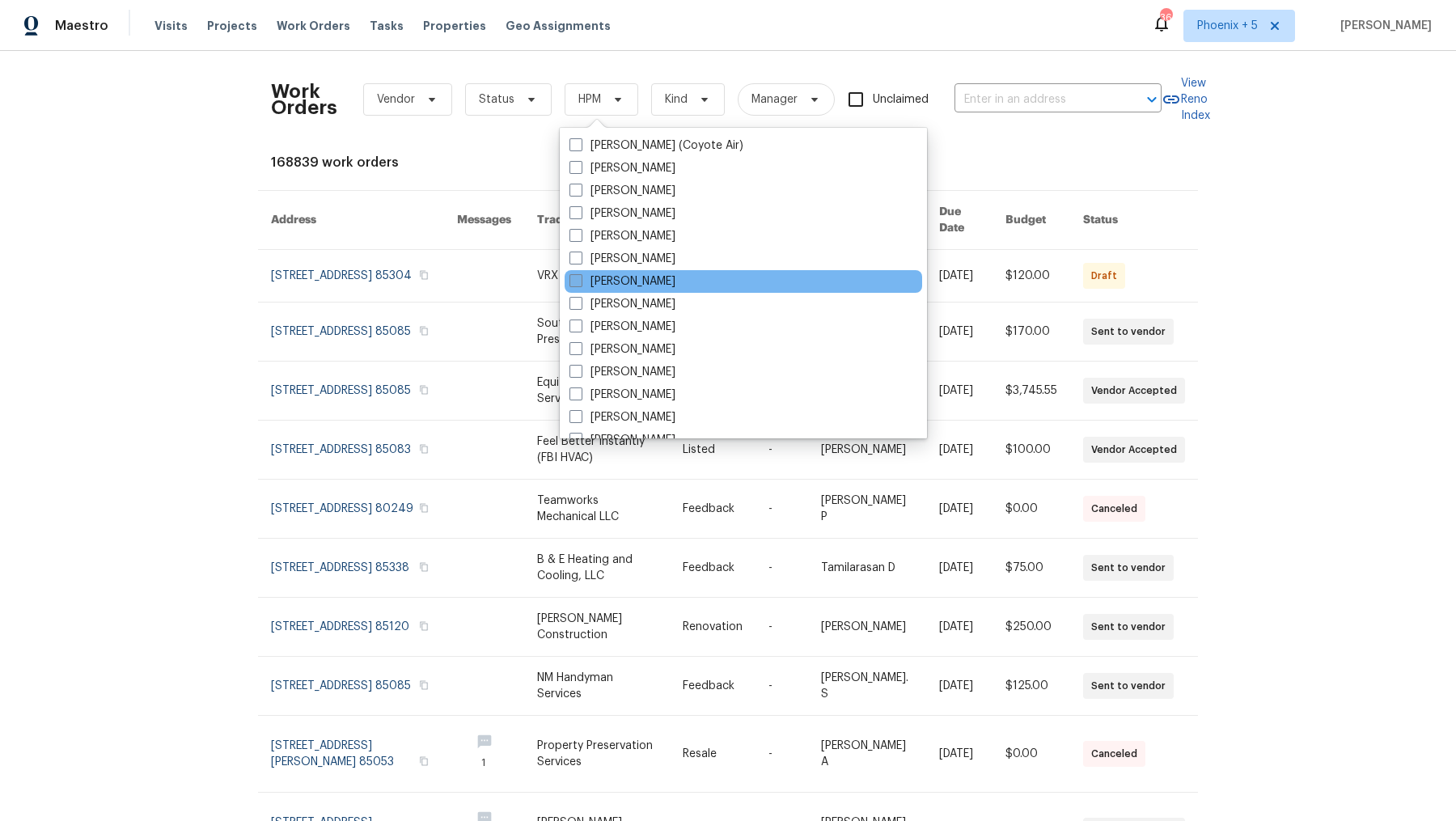
click at [577, 280] on span at bounding box center [575, 280] width 13 height 13
click at [577, 280] on input "[PERSON_NAME]" at bounding box center [574, 278] width 11 height 11
checkbox input "true"
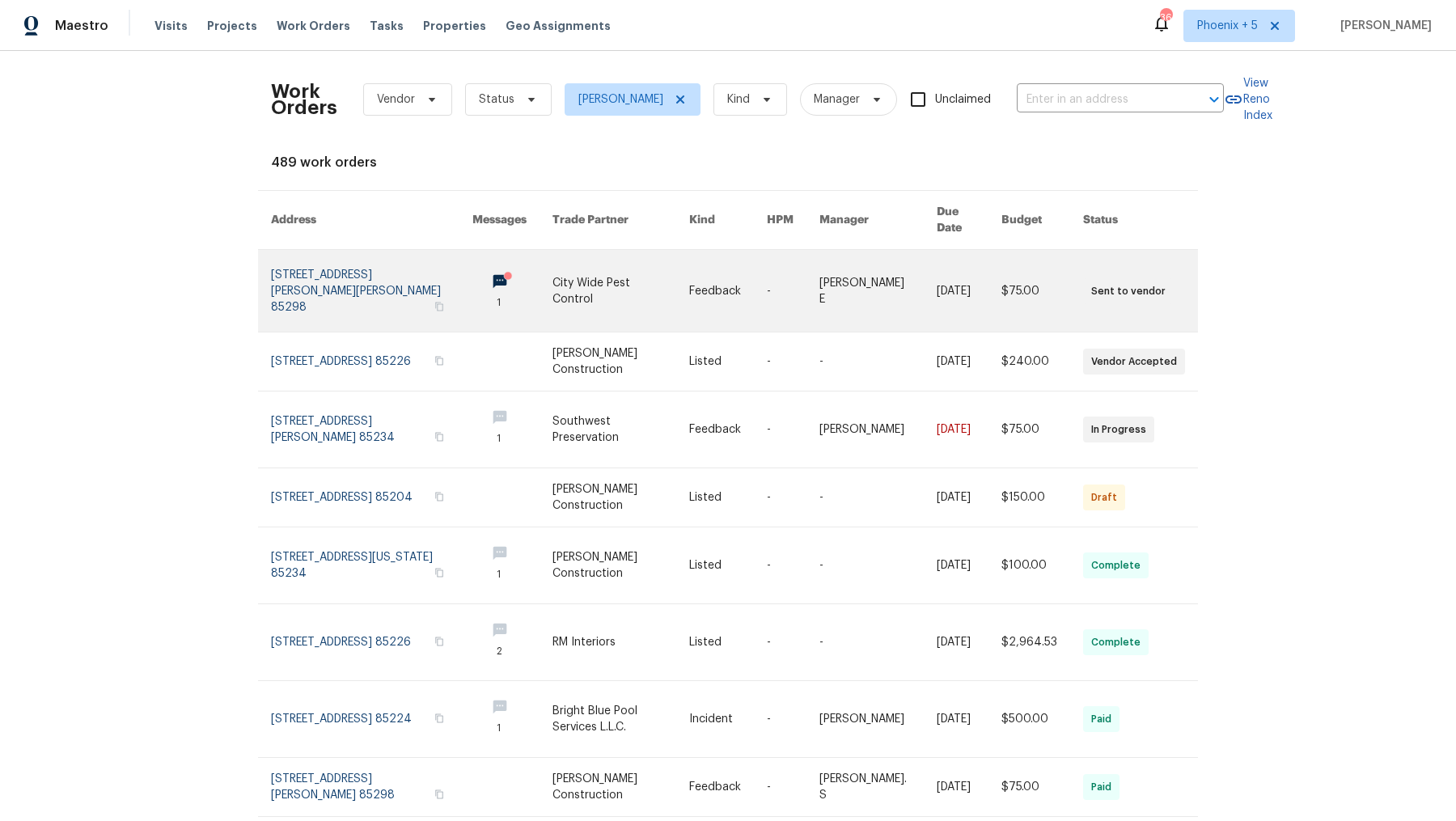
click at [408, 259] on link at bounding box center [371, 290] width 202 height 82
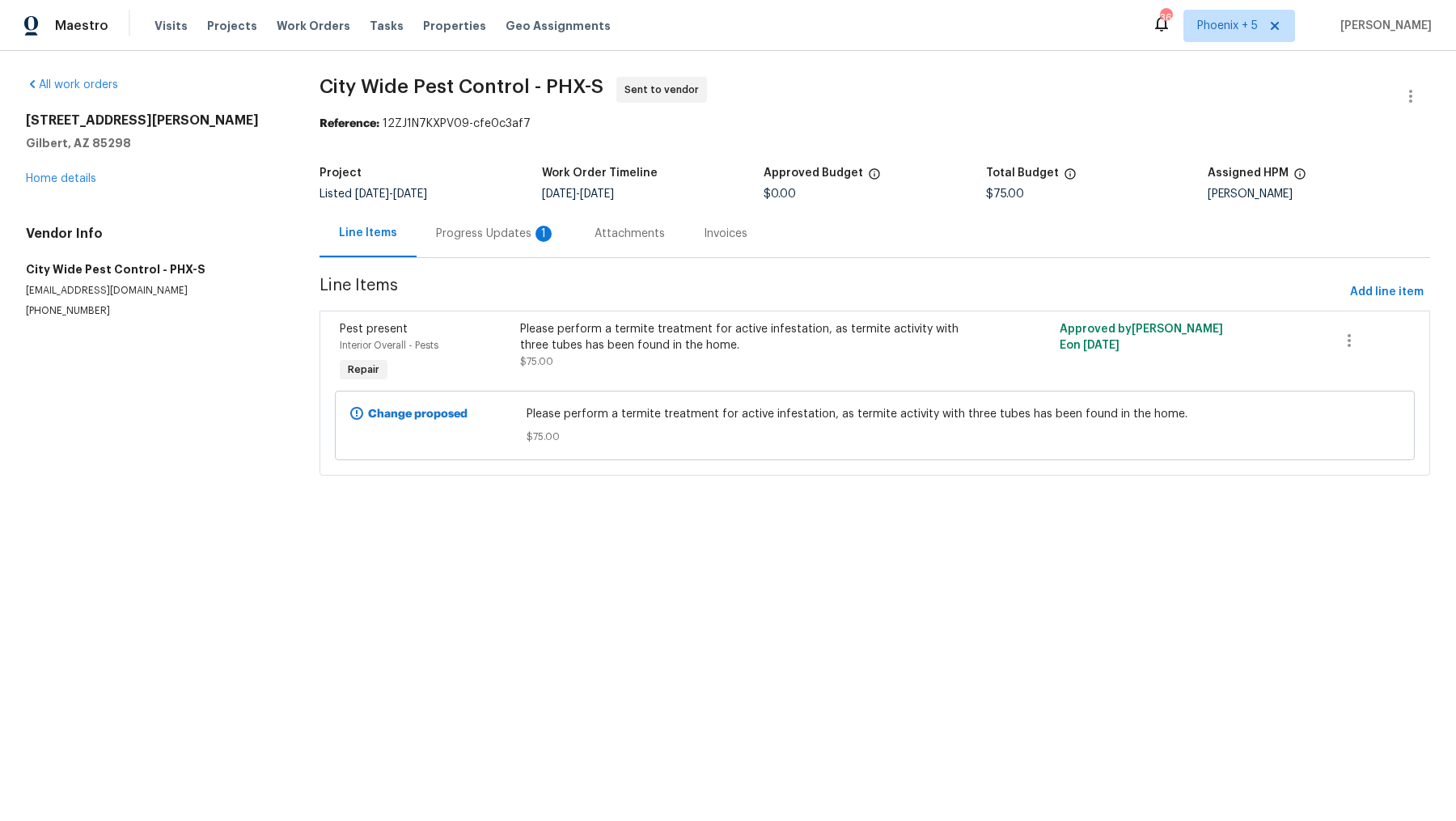
click at [494, 240] on div "Progress Updates 1" at bounding box center [496, 233] width 120 height 16
